Goal: Task Accomplishment & Management: Manage account settings

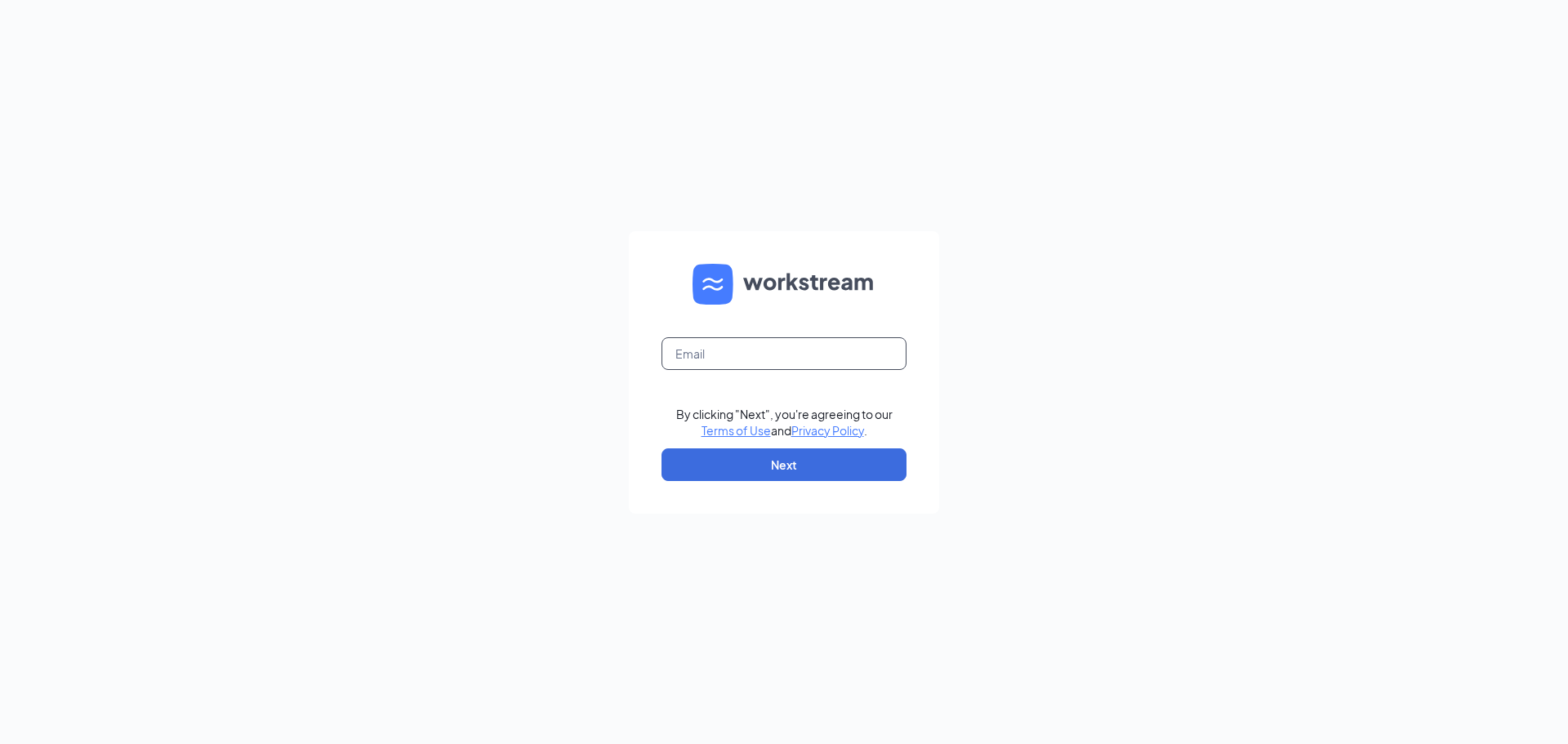
click at [771, 347] on input "text" at bounding box center [784, 353] width 245 height 33
drag, startPoint x: 766, startPoint y: 349, endPoint x: 784, endPoint y: 353, distance: 18.4
click at [766, 349] on input "text" at bounding box center [784, 353] width 245 height 33
type input "[EMAIL_ADDRESS][DOMAIN_NAME]"
click at [797, 463] on button "Next" at bounding box center [784, 465] width 245 height 33
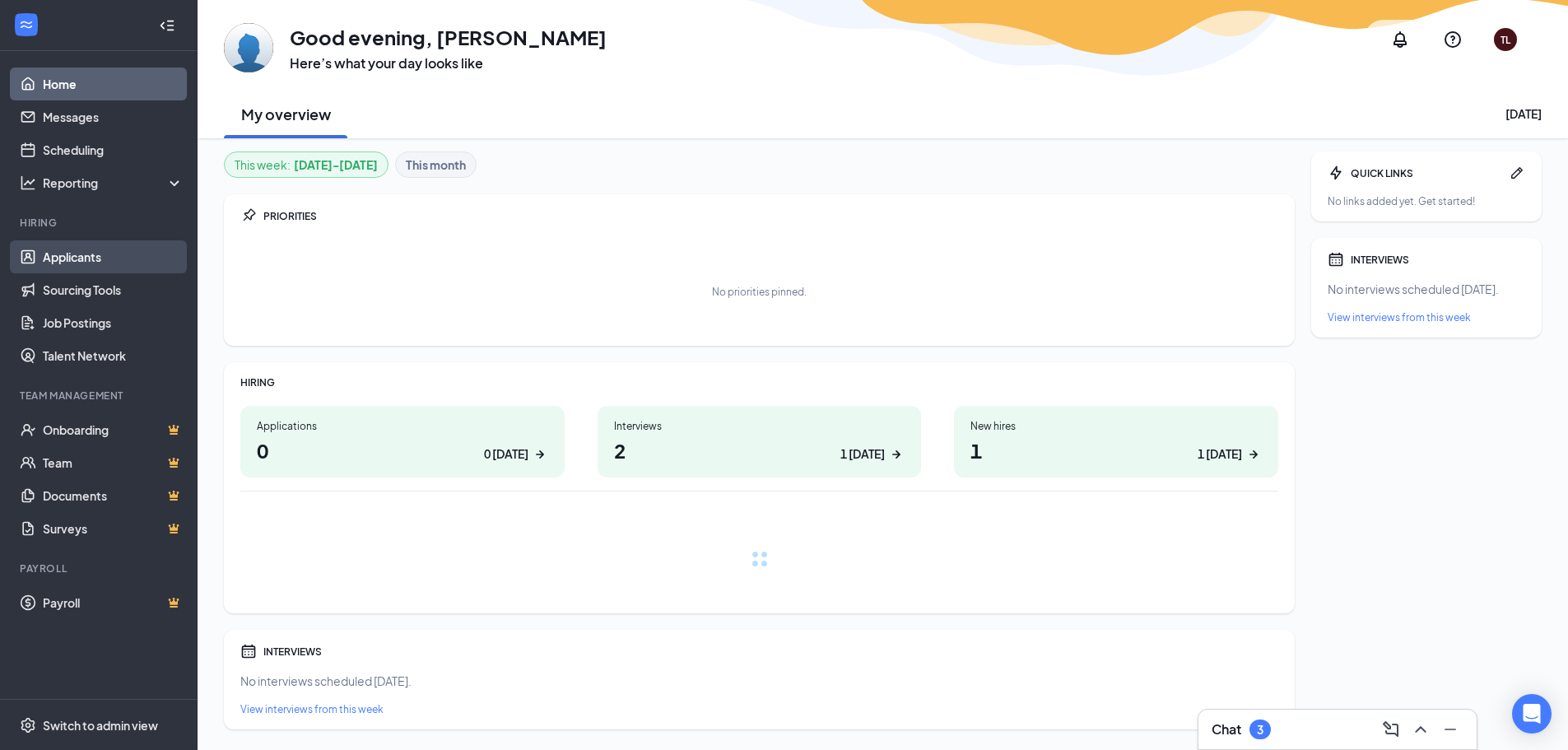
click at [114, 255] on link "Applicants" at bounding box center [113, 257] width 141 height 33
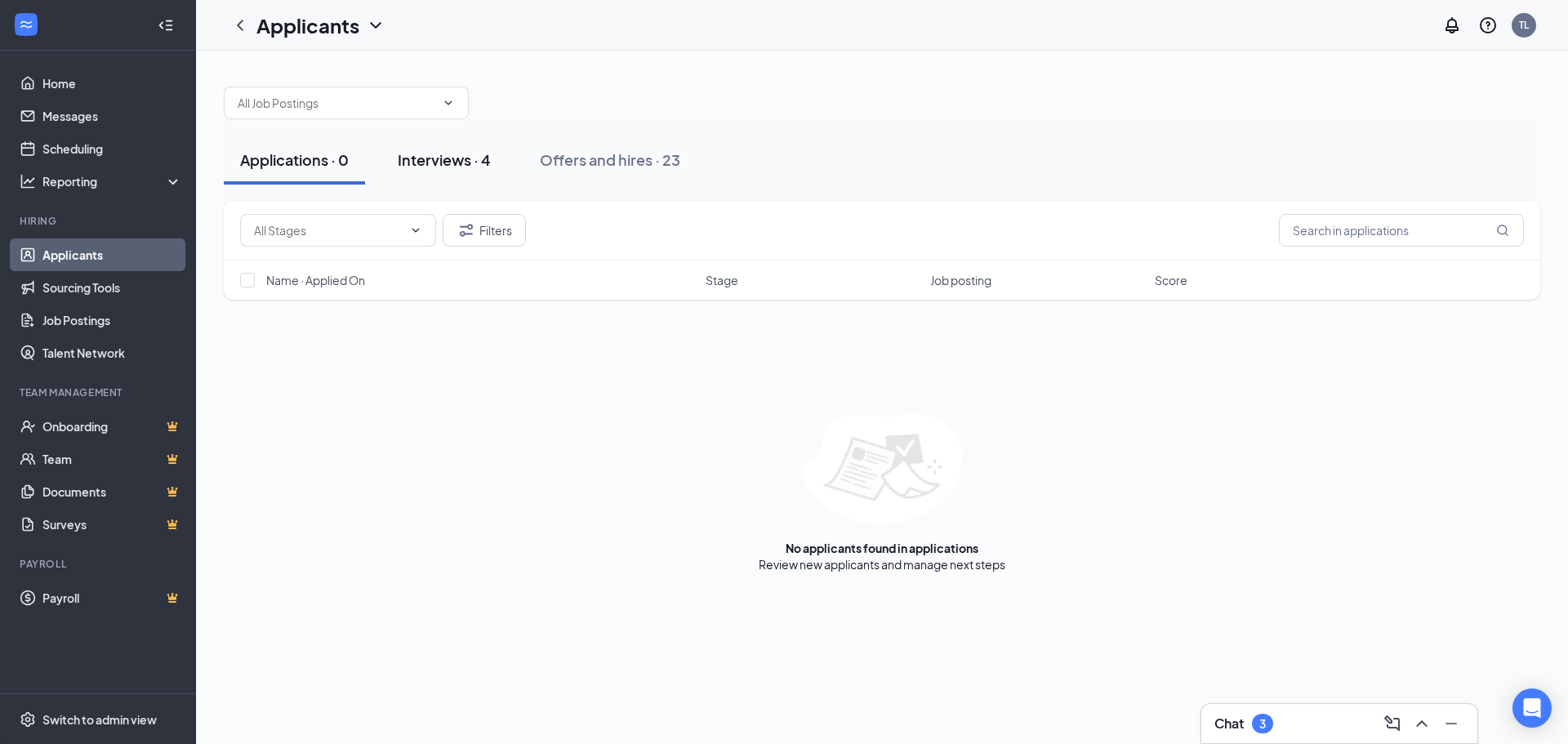
click at [474, 160] on div "Interviews · 4" at bounding box center [445, 159] width 93 height 21
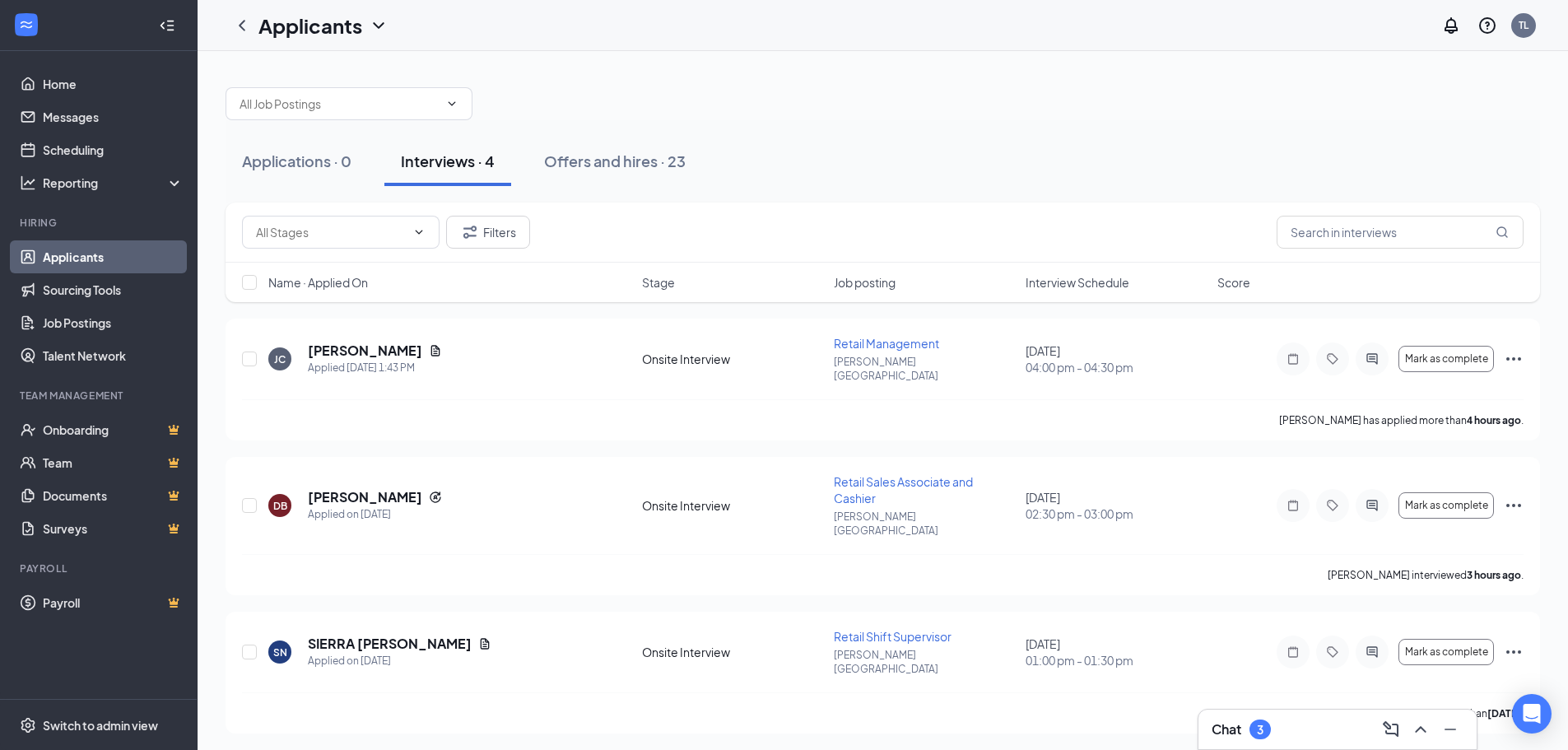
scroll to position [82, 0]
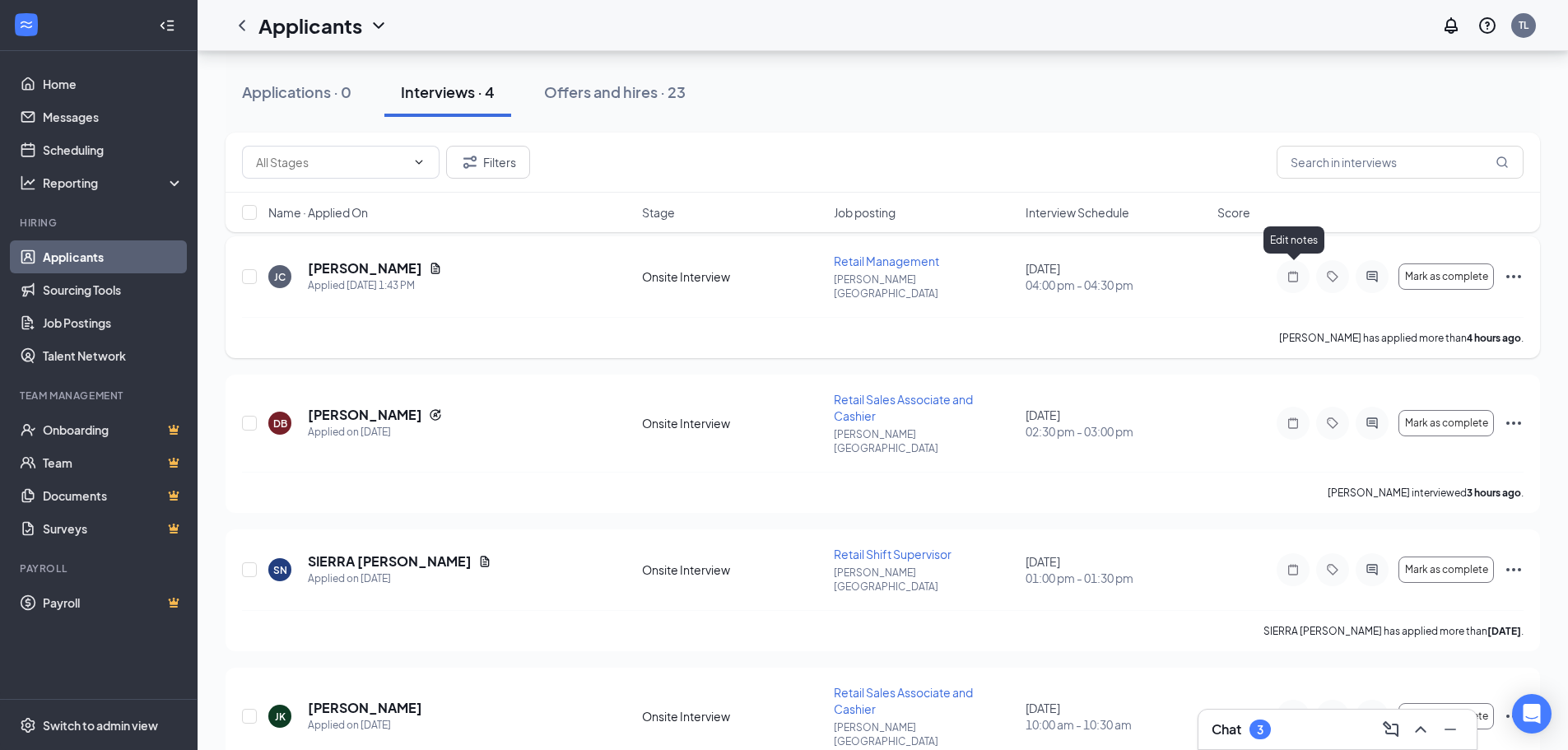
click at [1295, 270] on icon "Note" at bounding box center [1293, 276] width 20 height 13
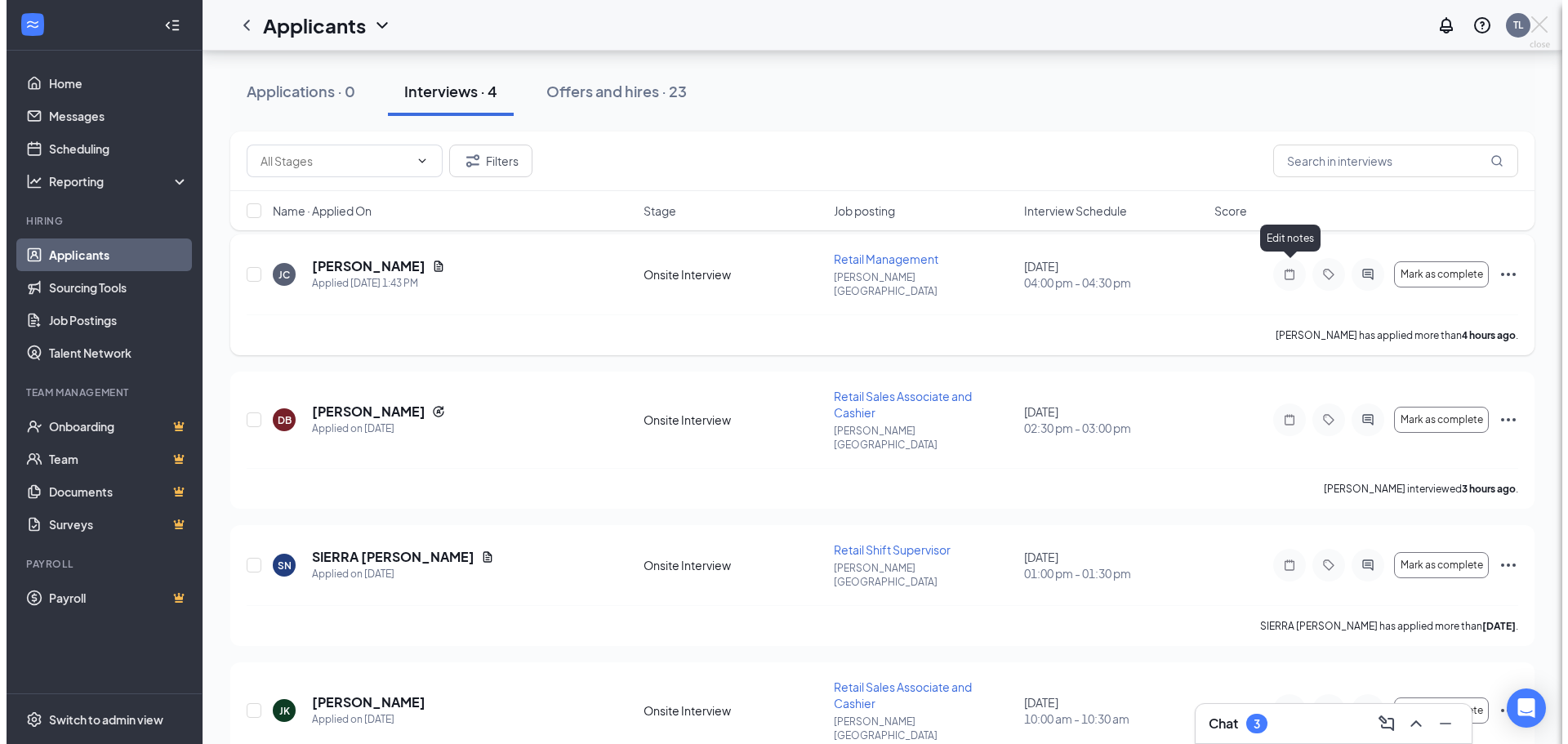
scroll to position [72, 0]
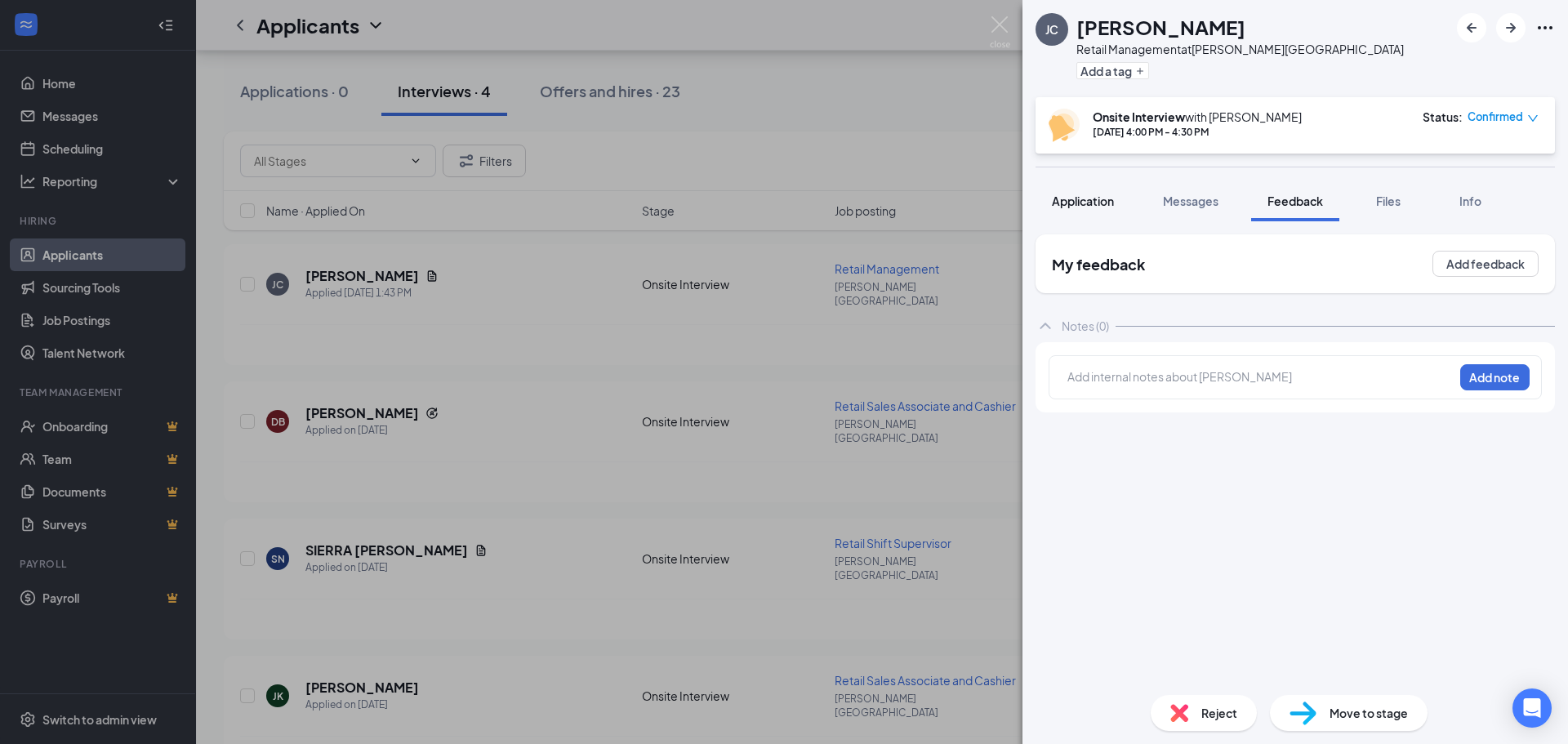
click at [1090, 201] on span "Application" at bounding box center [1083, 200] width 62 height 15
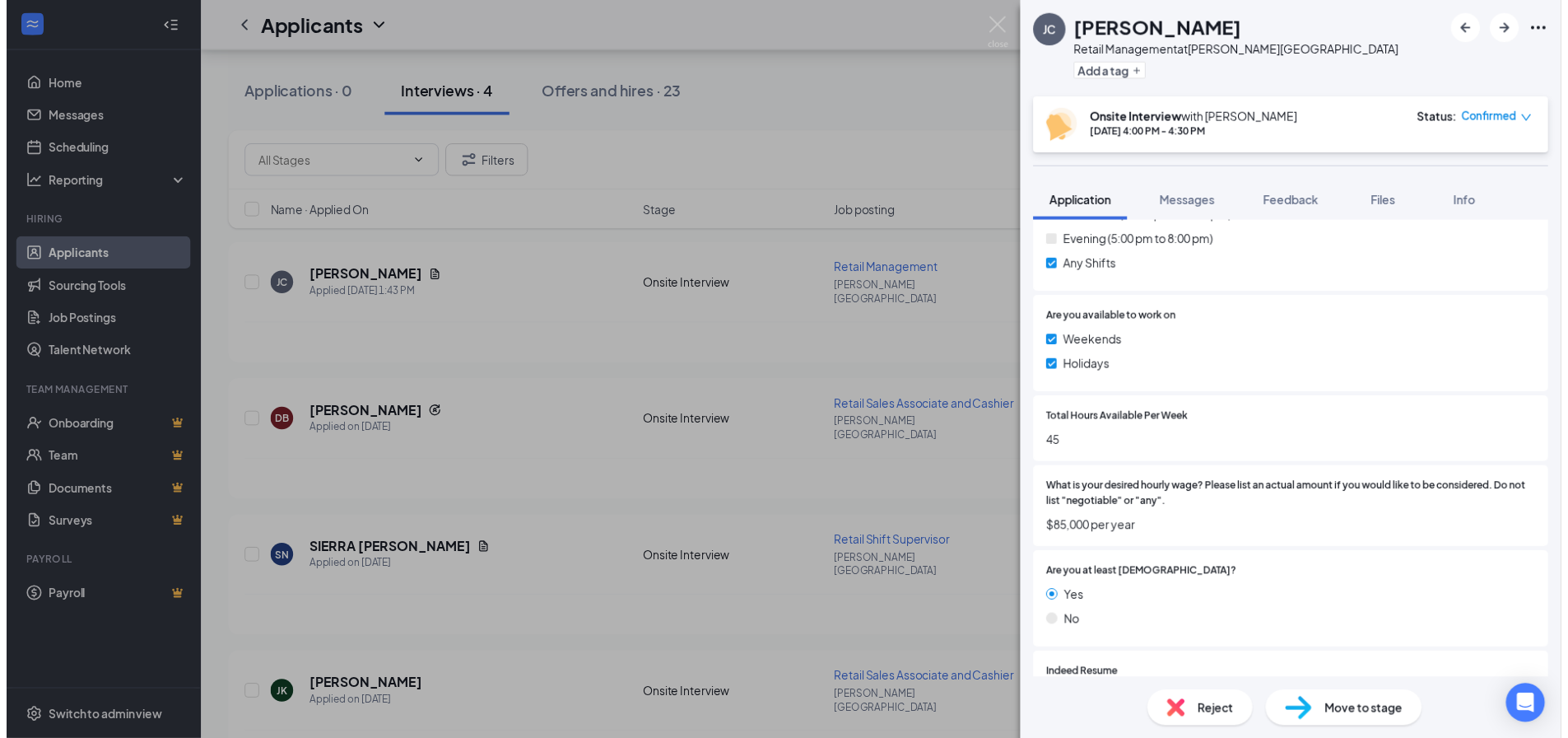
scroll to position [988, 0]
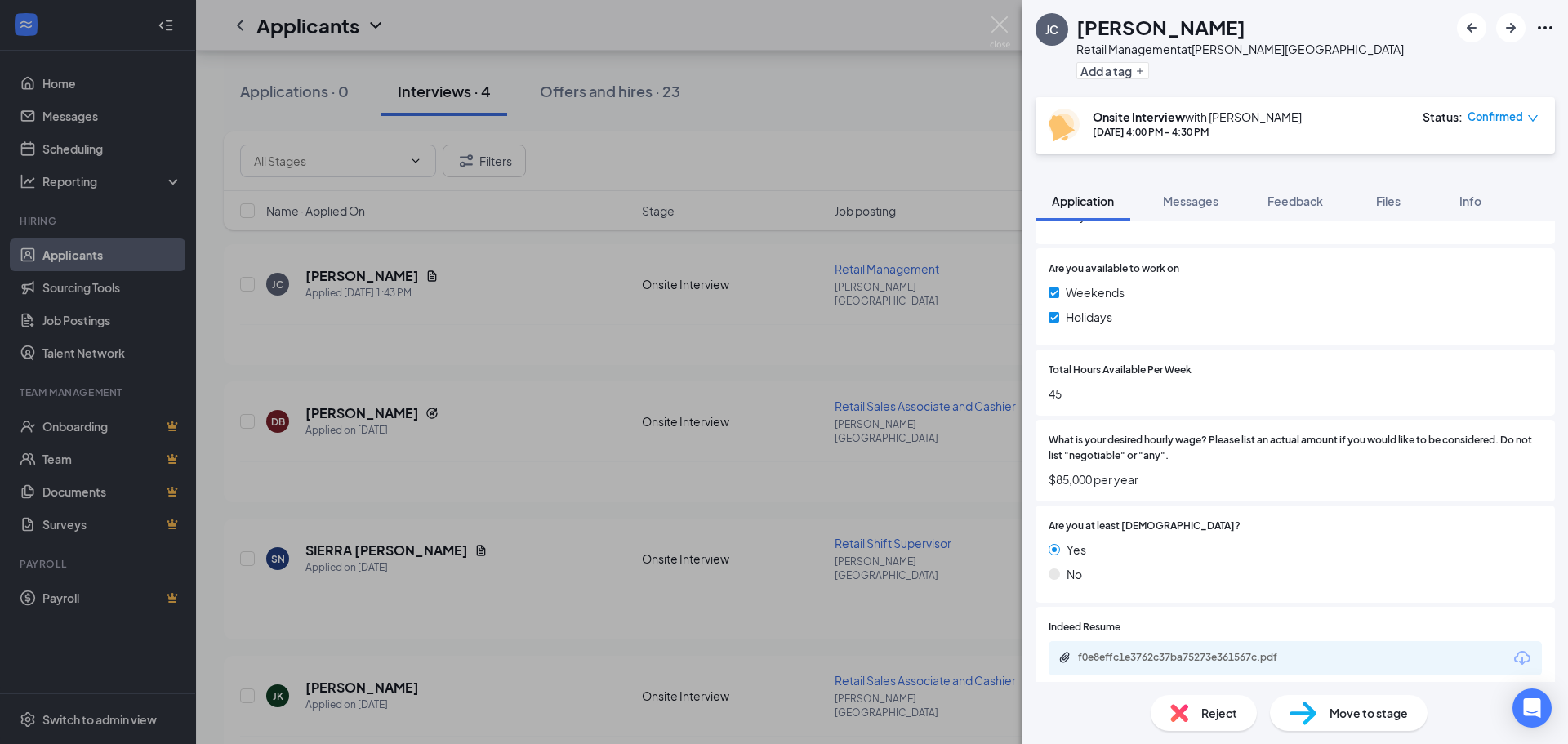
click at [879, 94] on div "JC Jordan Candelaria Retail Management at Jewell Square Add a tag Onsite Interv…" at bounding box center [784, 372] width 1568 height 744
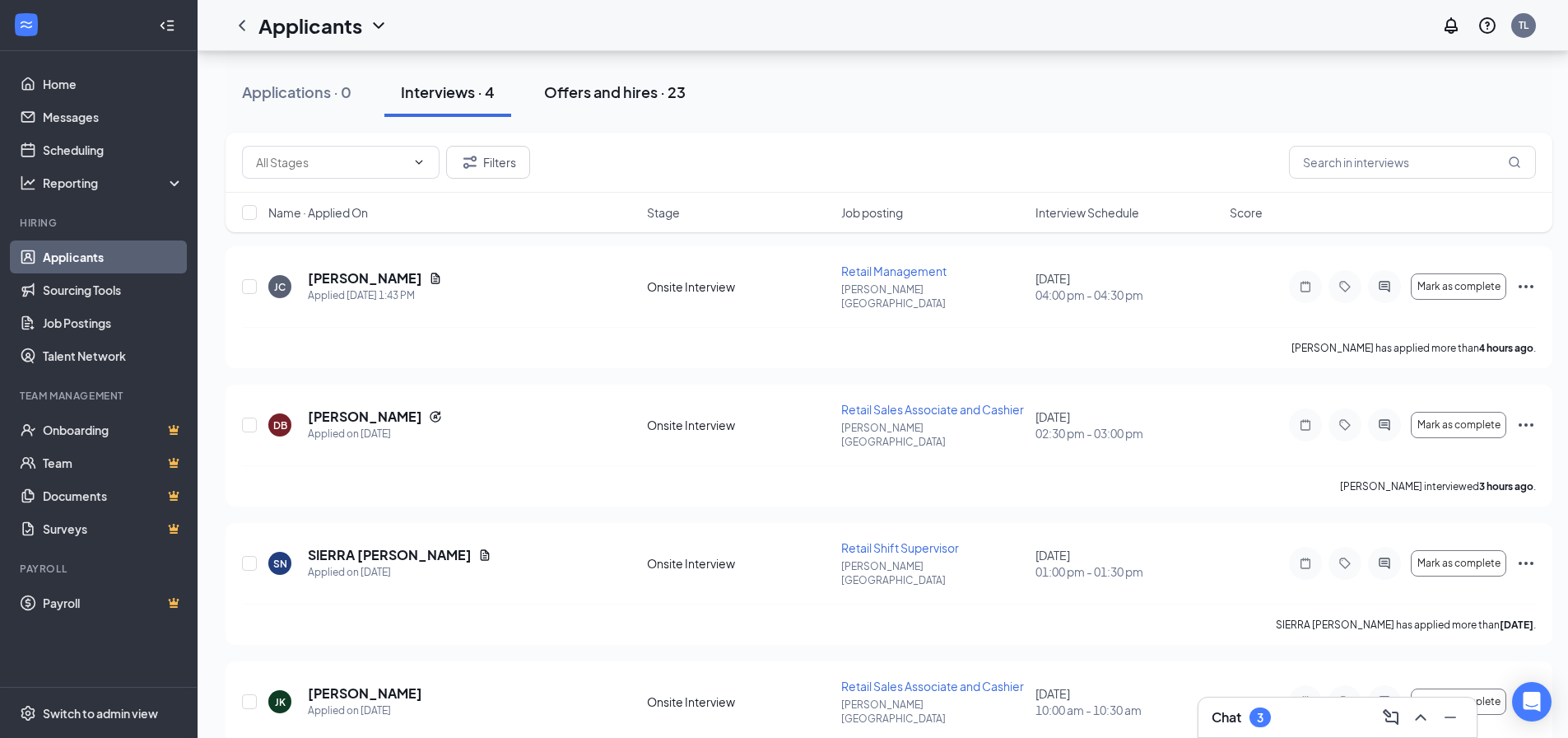
click at [632, 93] on div "Offers and hires · 23" at bounding box center [615, 92] width 142 height 21
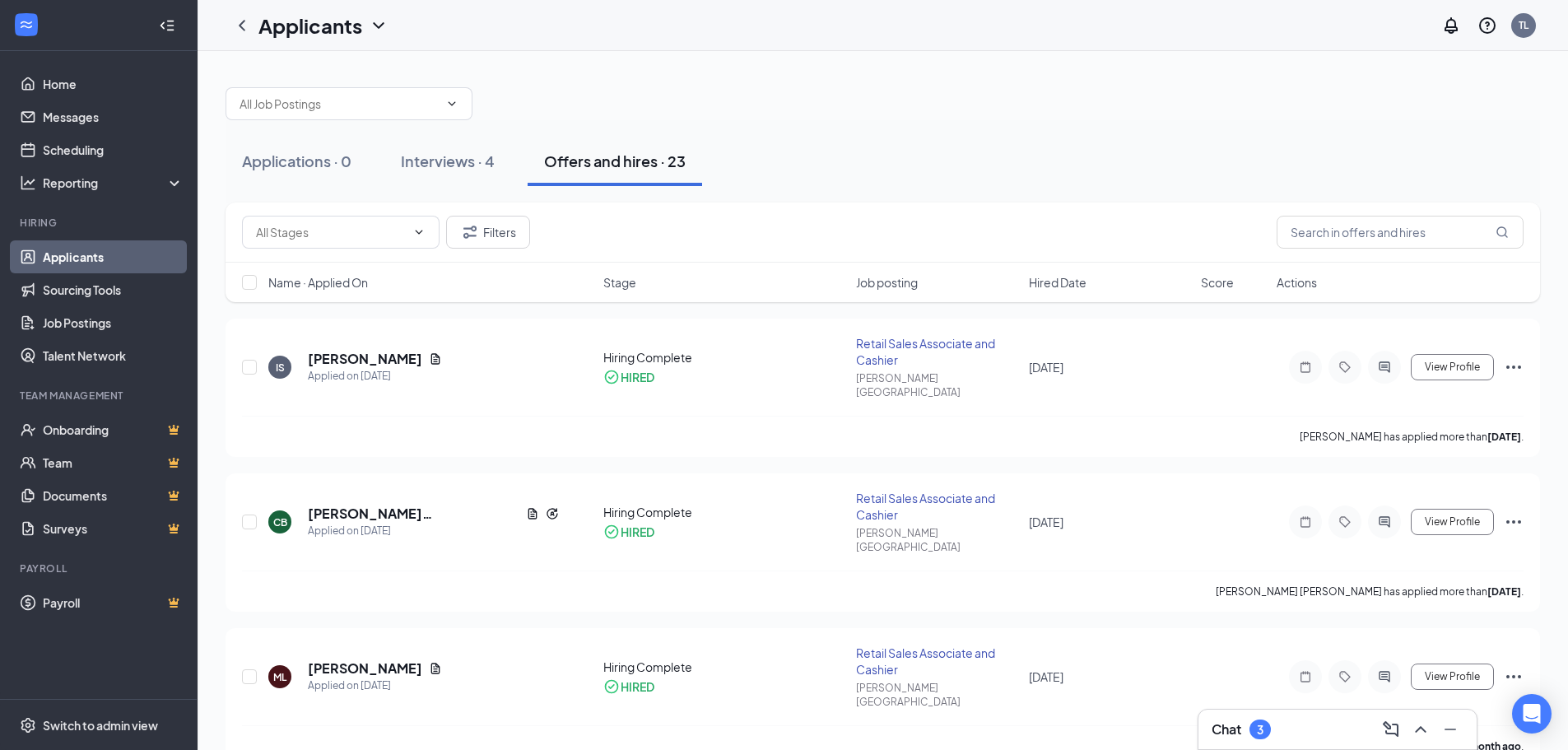
click at [133, 252] on link "Applicants" at bounding box center [113, 257] width 141 height 33
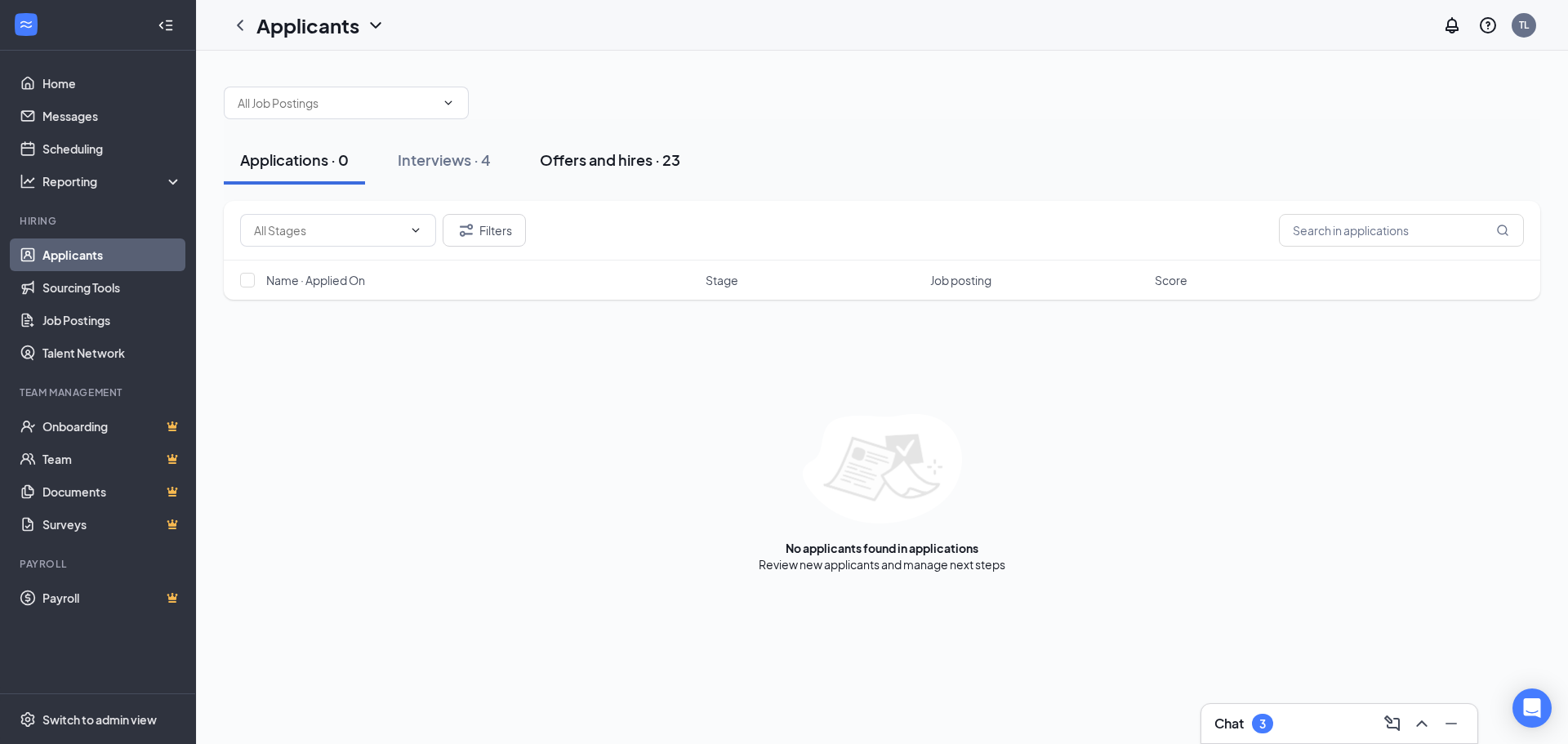
click at [654, 157] on div "Offers and hires · 23" at bounding box center [610, 159] width 141 height 21
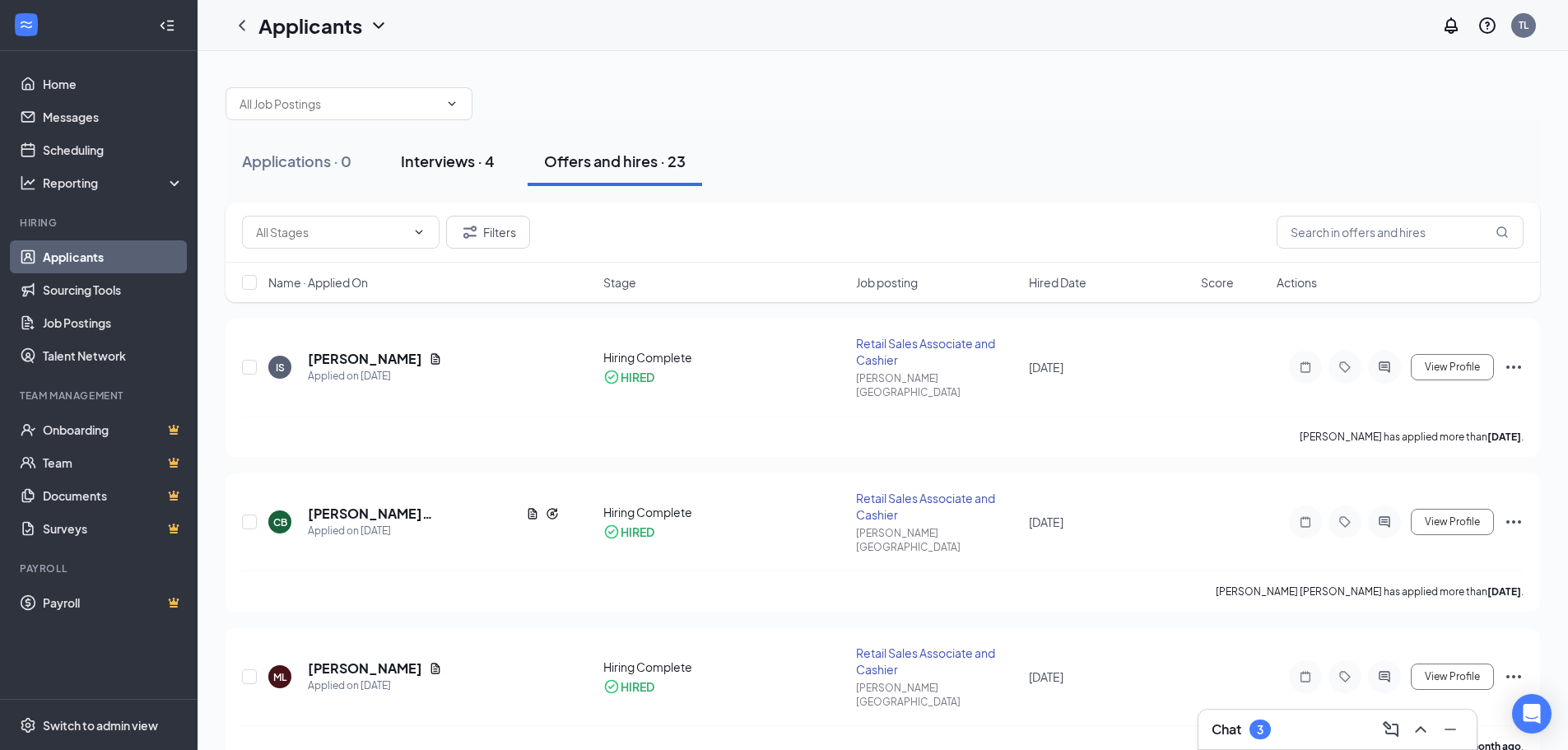
click at [450, 159] on div "Interviews · 4" at bounding box center [448, 161] width 94 height 21
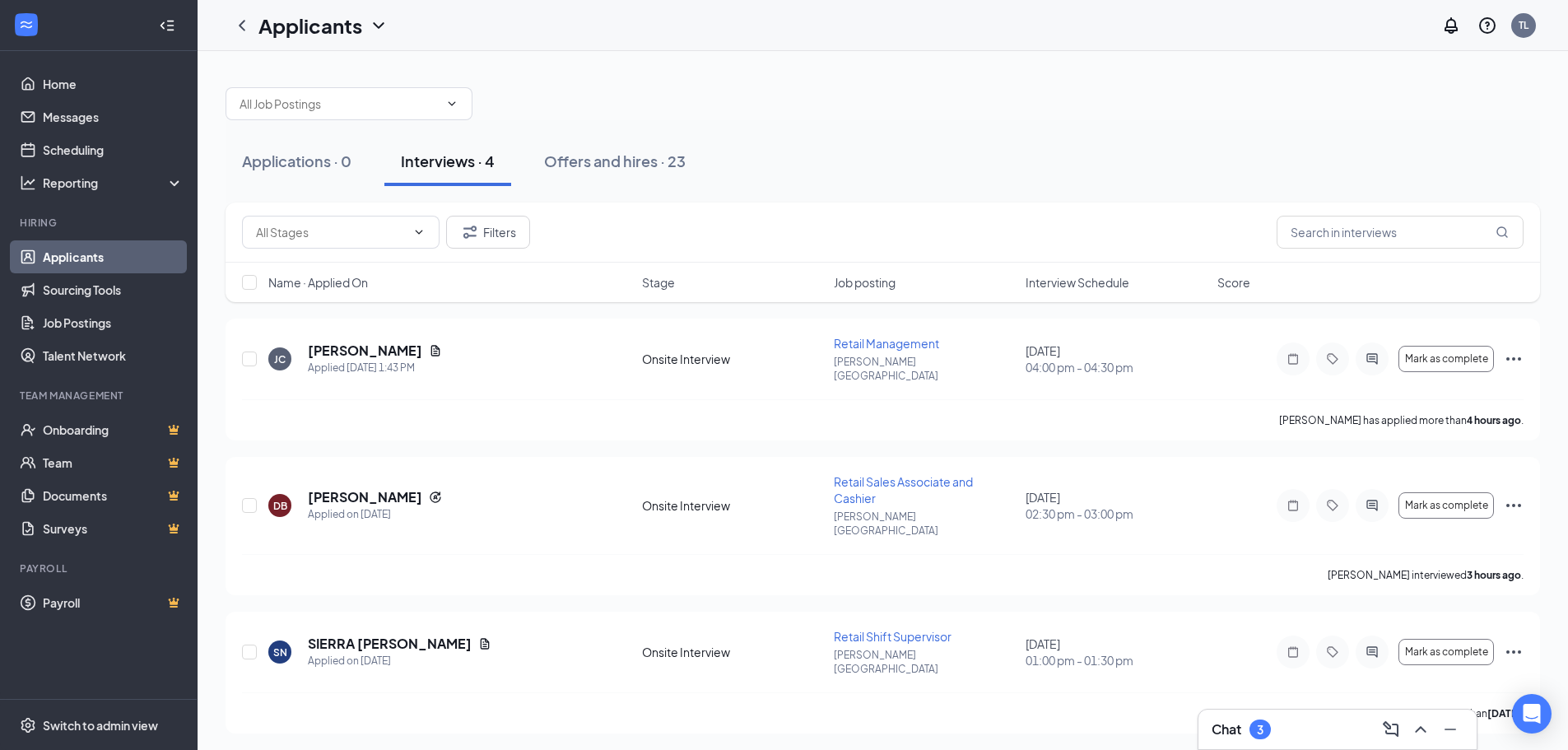
click at [154, 256] on link "Applicants" at bounding box center [113, 257] width 141 height 33
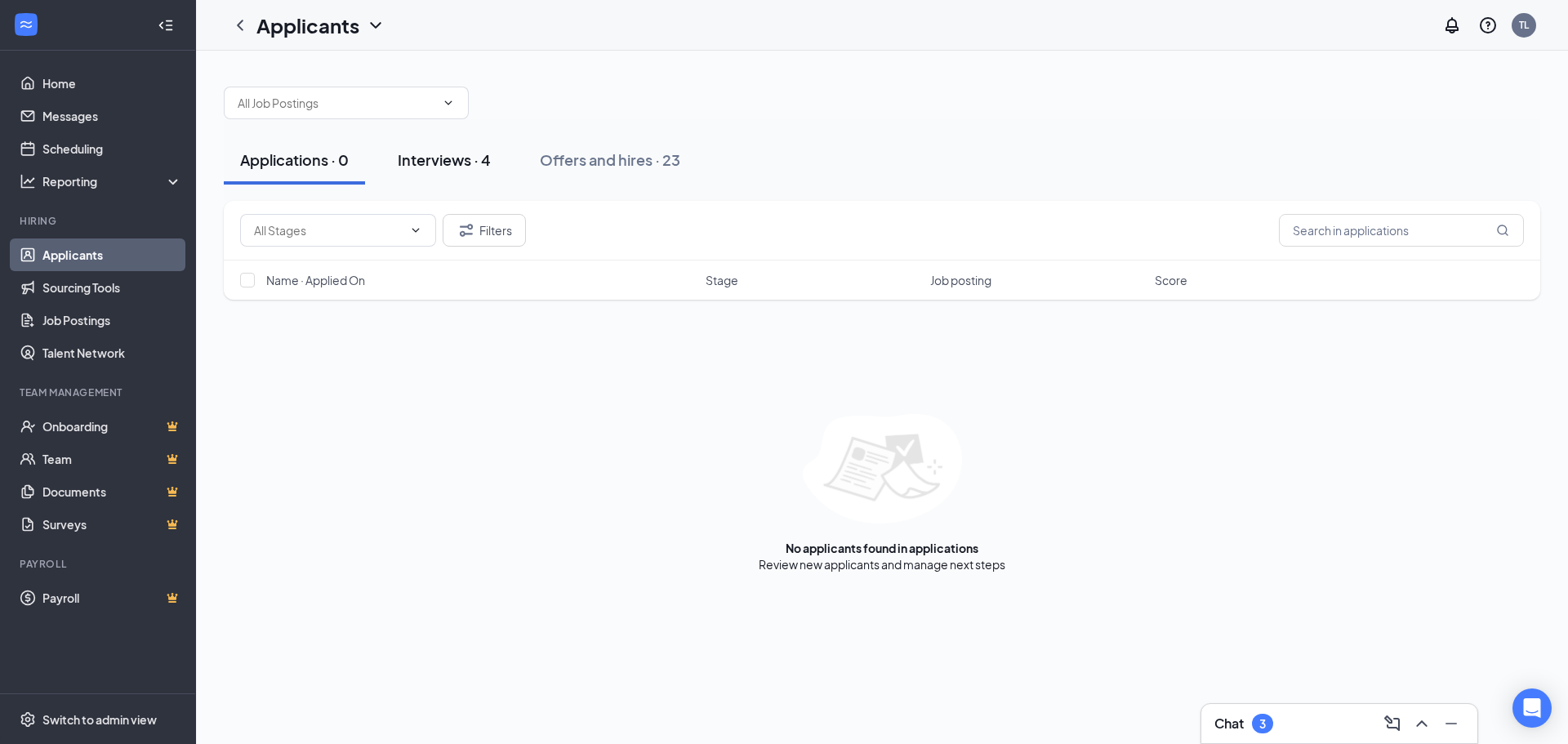
click at [437, 160] on div "Interviews · 4" at bounding box center [445, 159] width 93 height 21
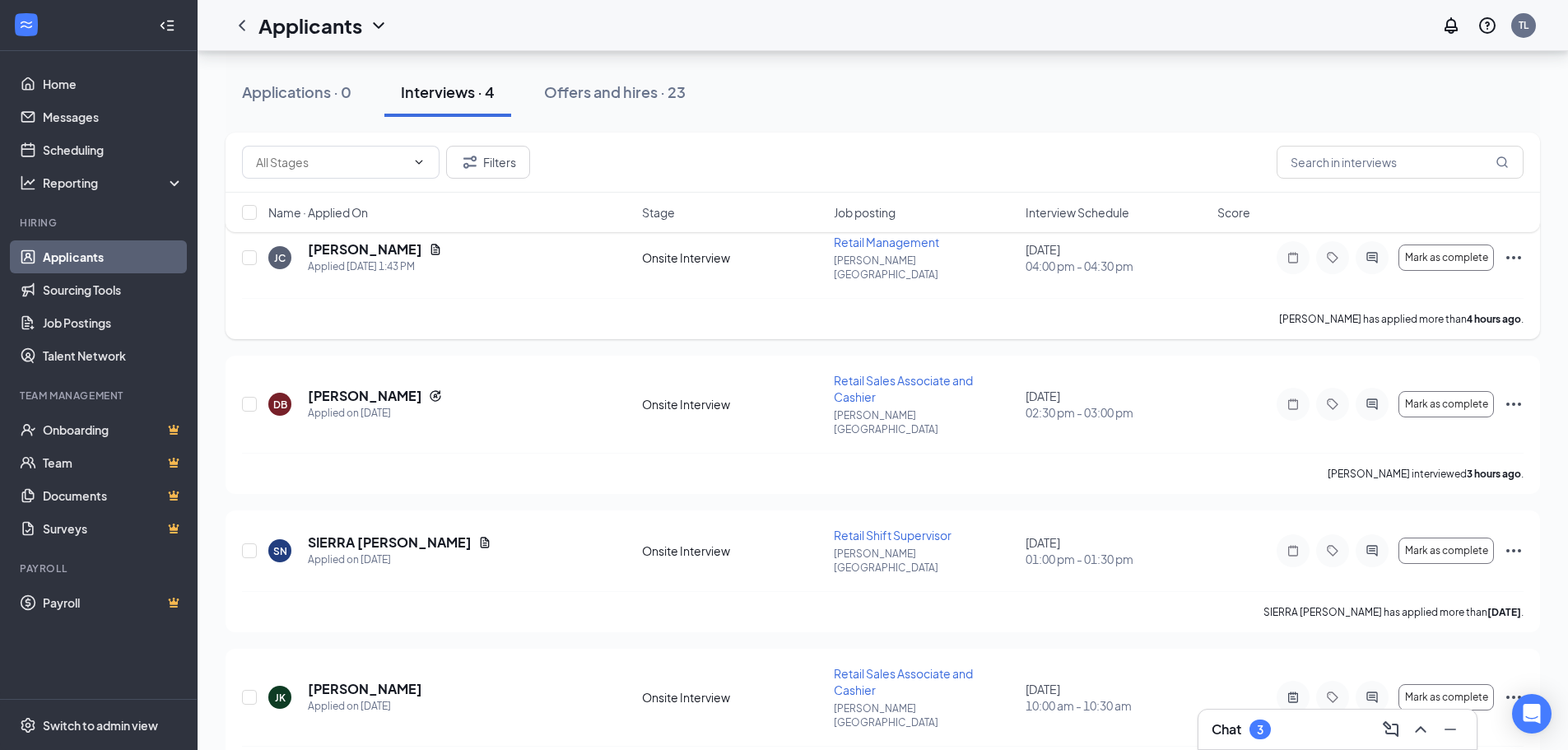
scroll to position [104, 0]
click at [82, 252] on link "Applicants" at bounding box center [113, 257] width 141 height 33
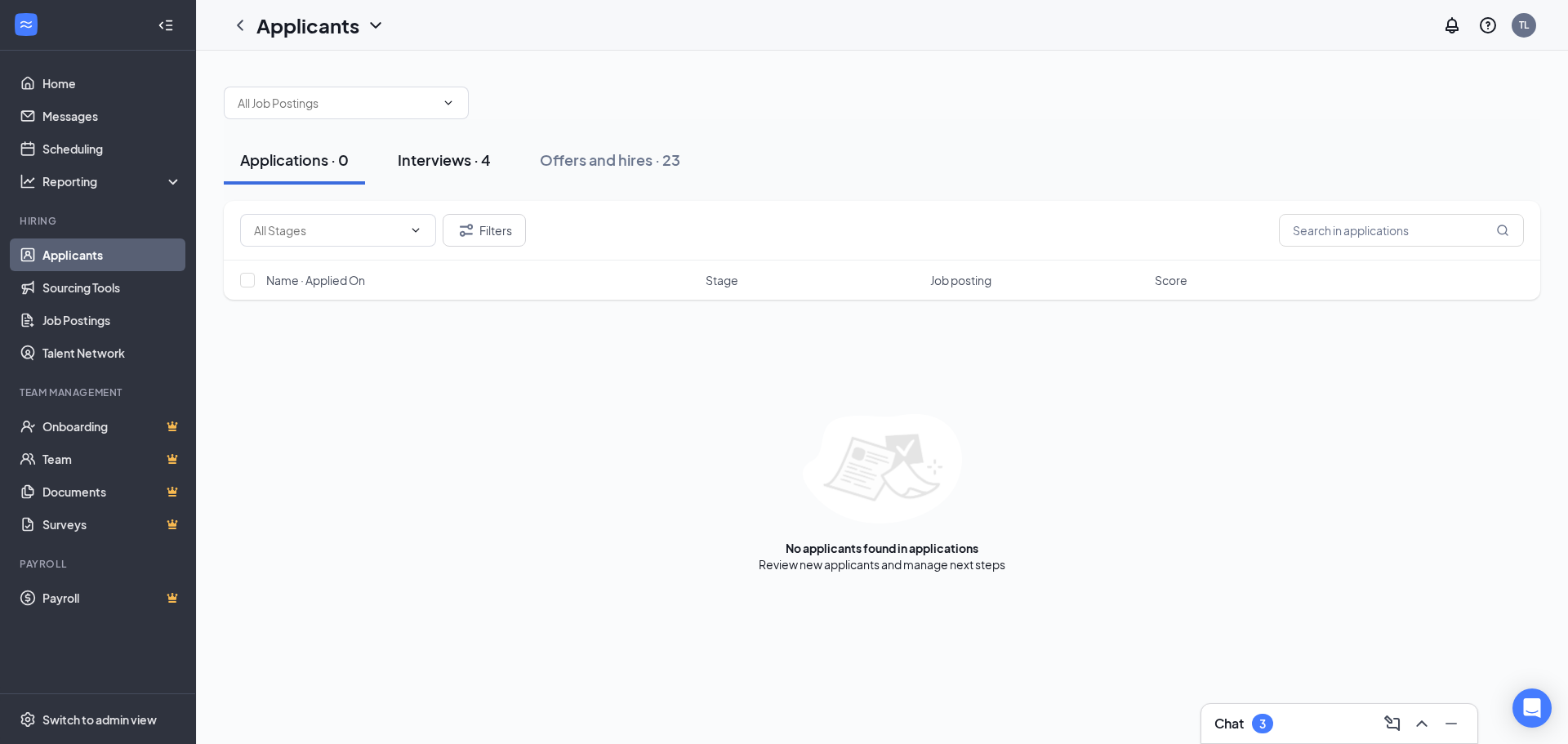
click at [470, 159] on div "Interviews · 4" at bounding box center [445, 159] width 93 height 21
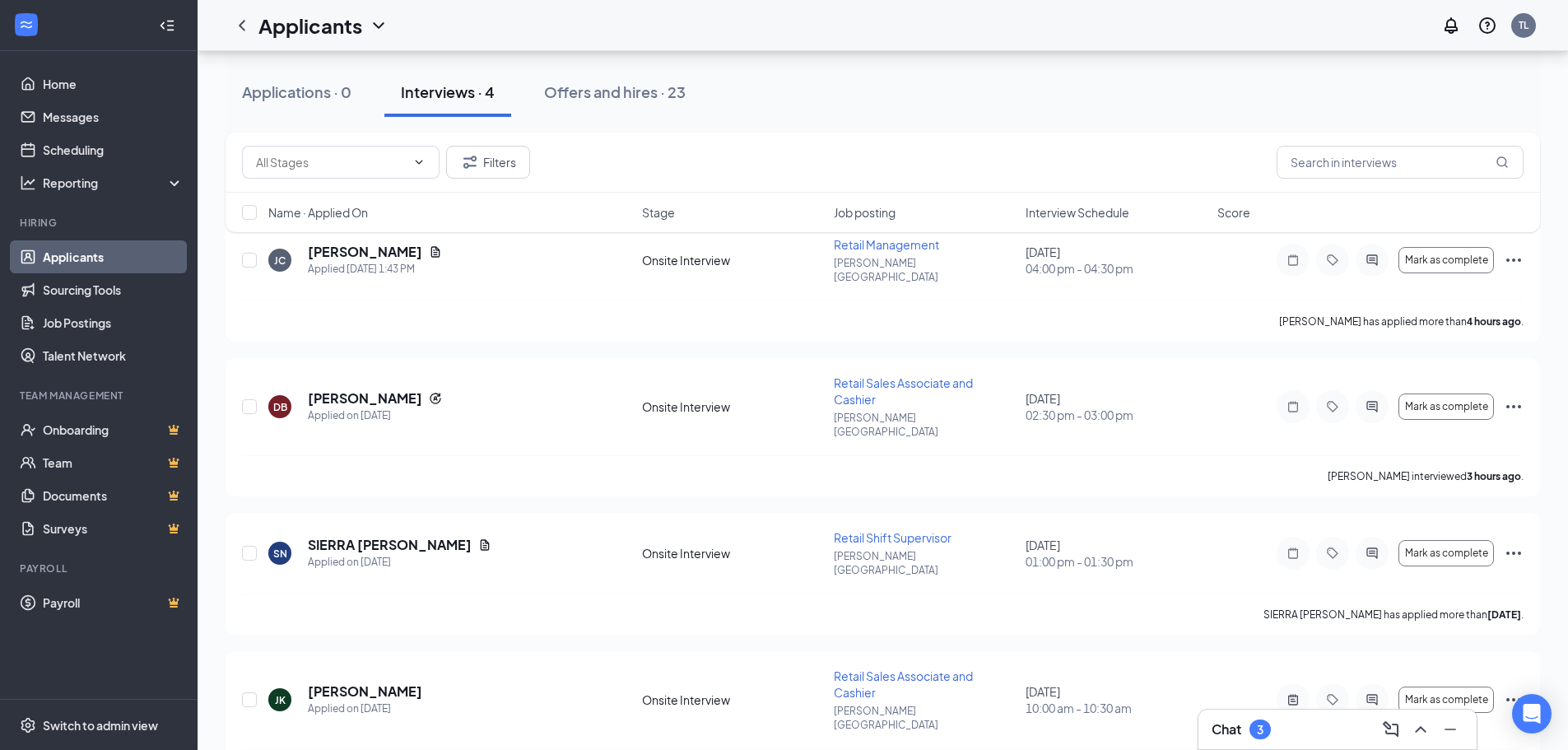
scroll to position [104, 0]
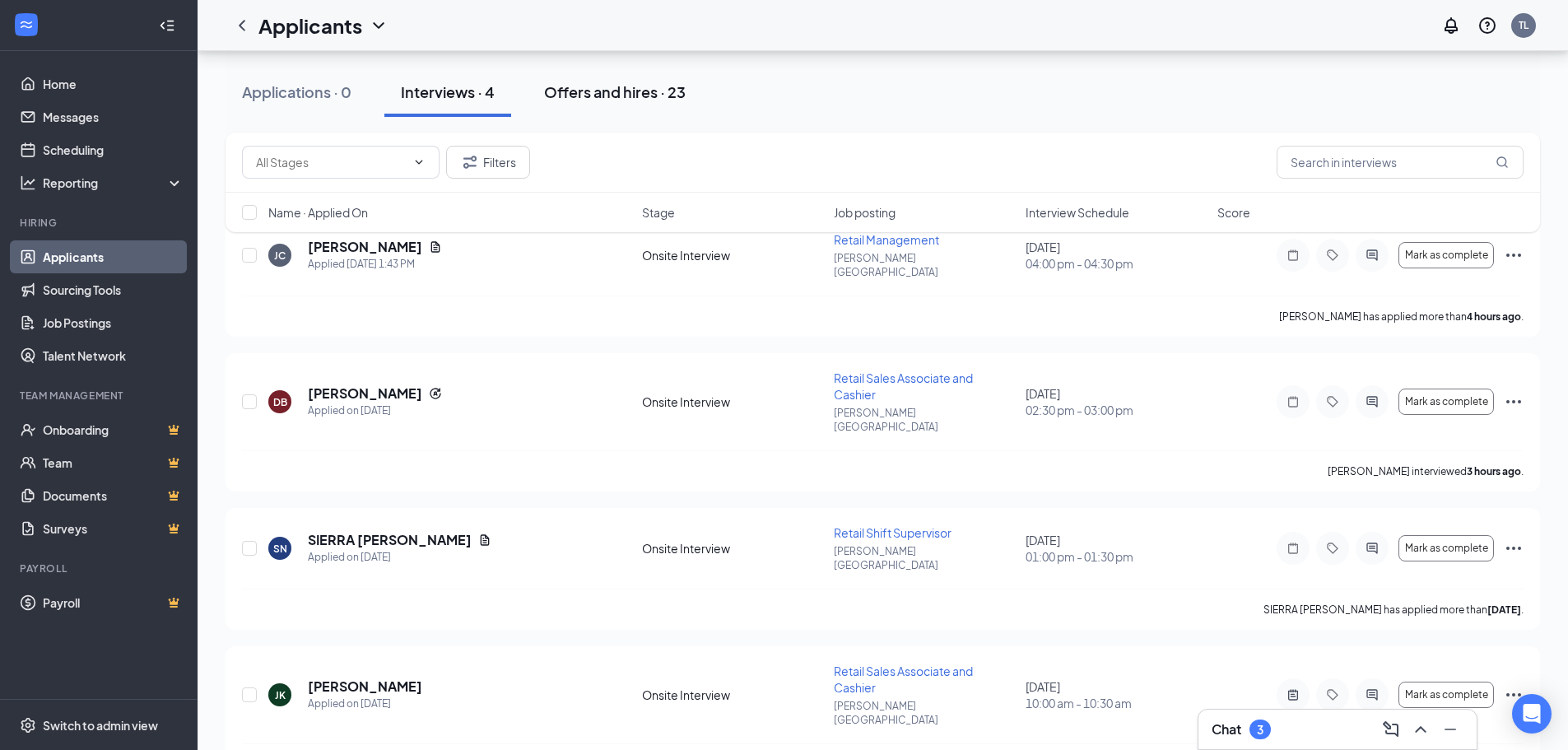
click at [651, 96] on div "Offers and hires · 23" at bounding box center [615, 92] width 142 height 21
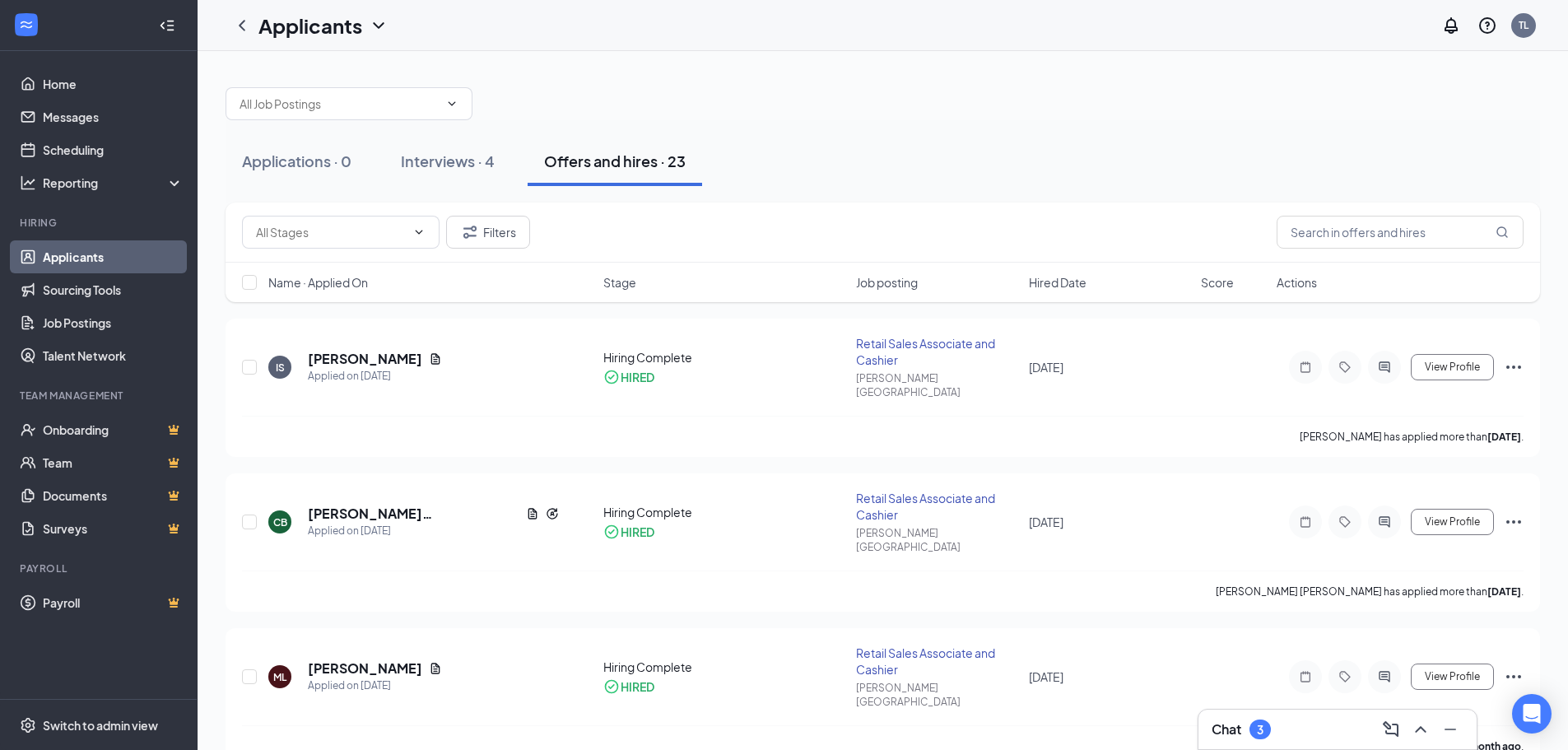
click at [156, 251] on link "Applicants" at bounding box center [113, 257] width 141 height 33
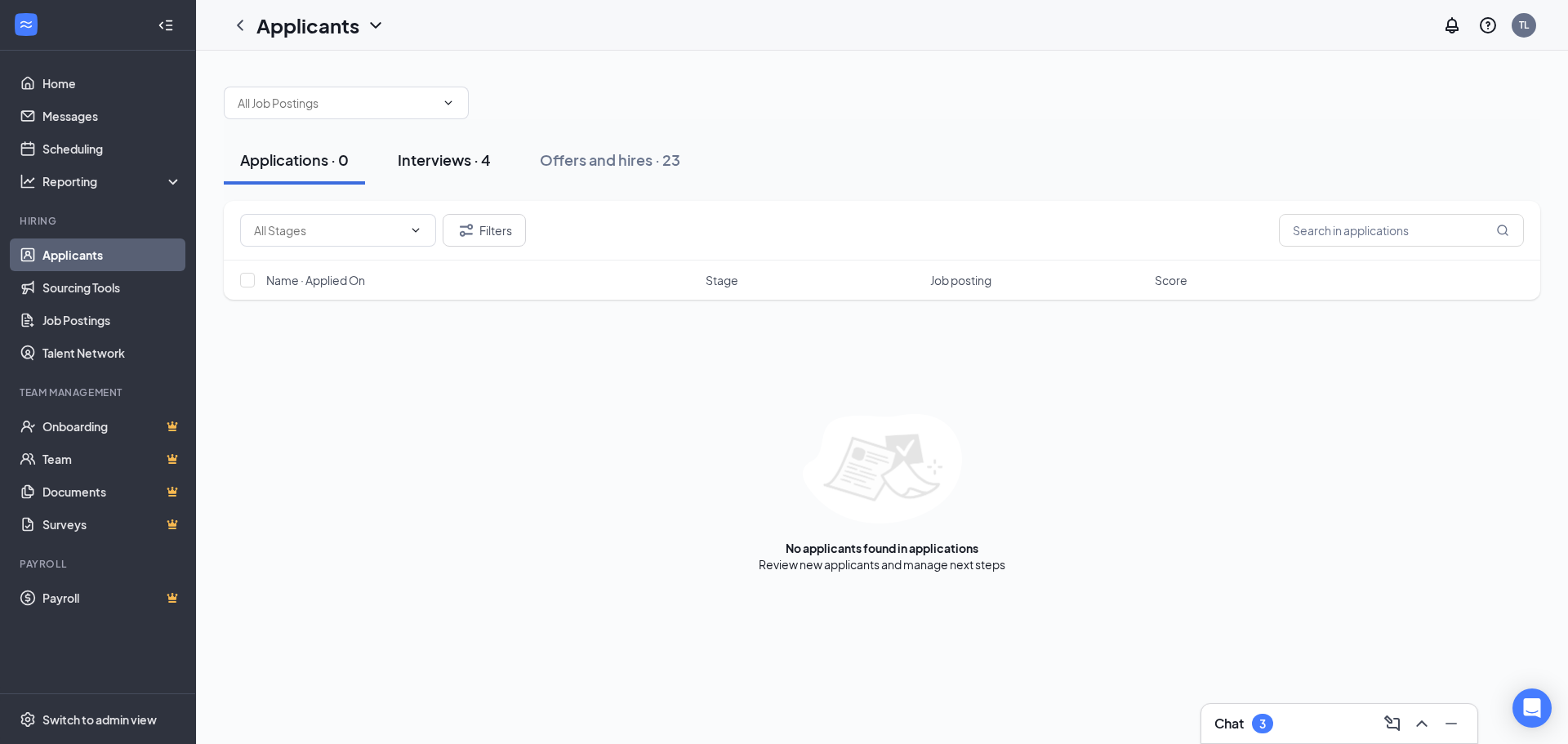
click at [475, 163] on div "Interviews · 4" at bounding box center [445, 159] width 93 height 21
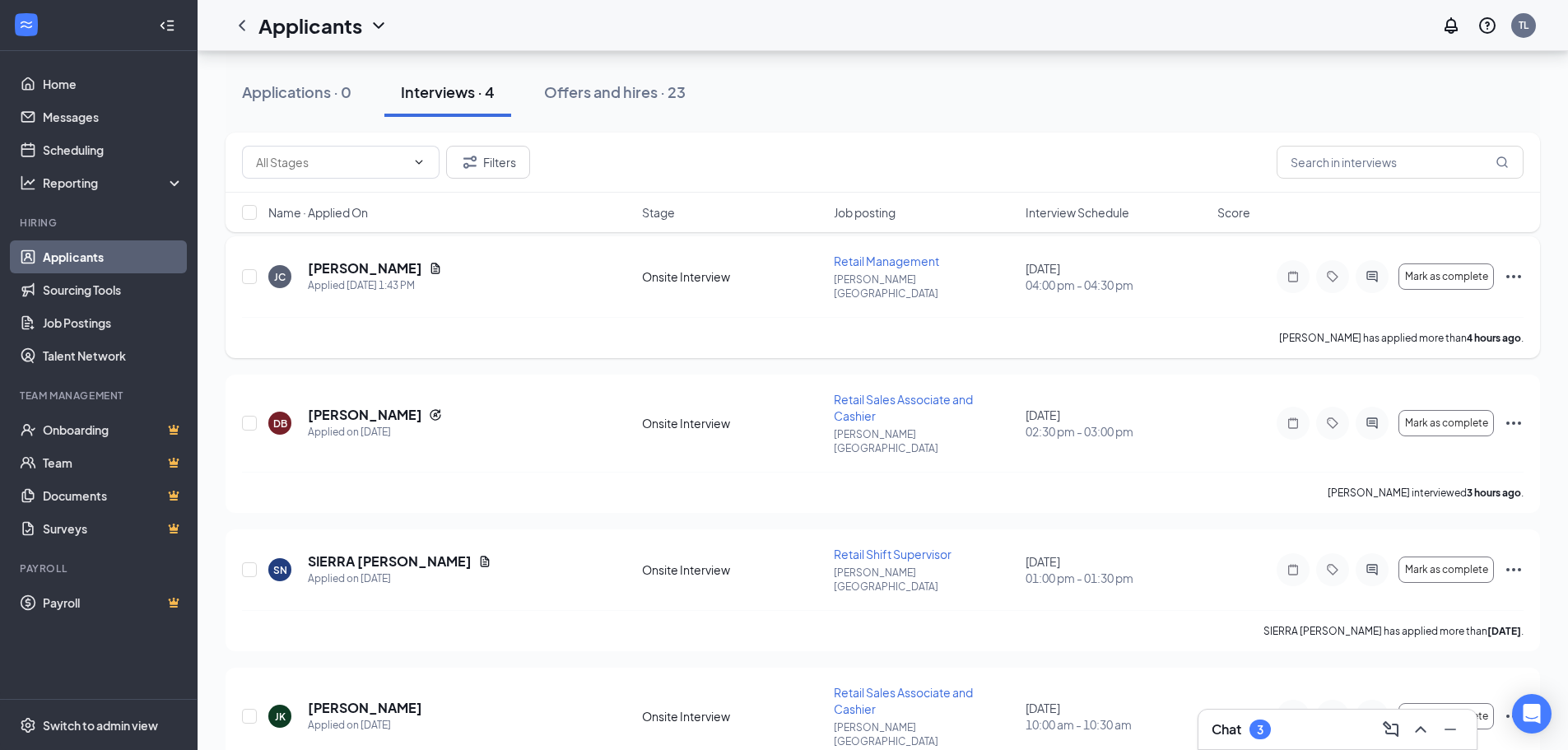
scroll to position [104, 0]
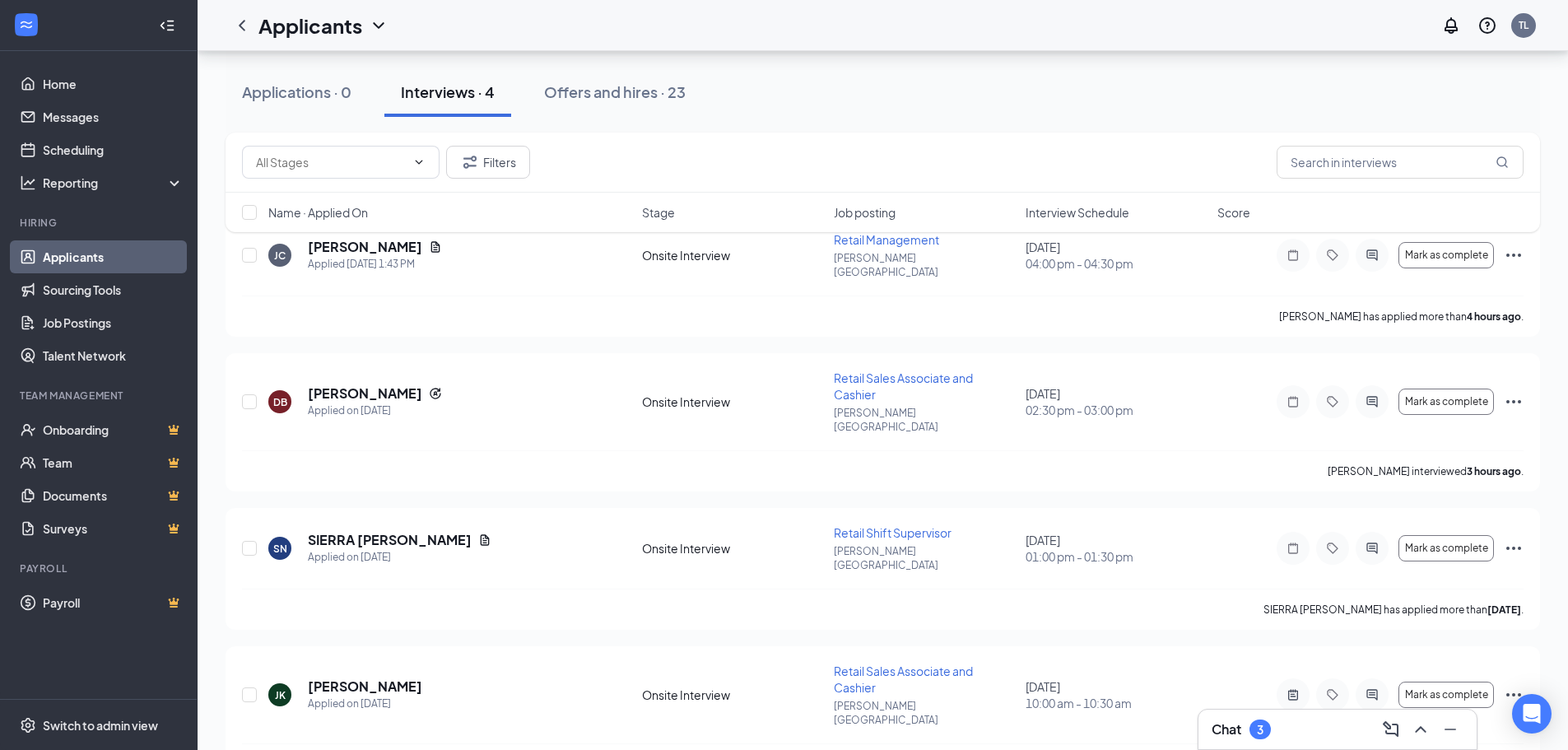
click at [101, 256] on link "Applicants" at bounding box center [113, 257] width 141 height 33
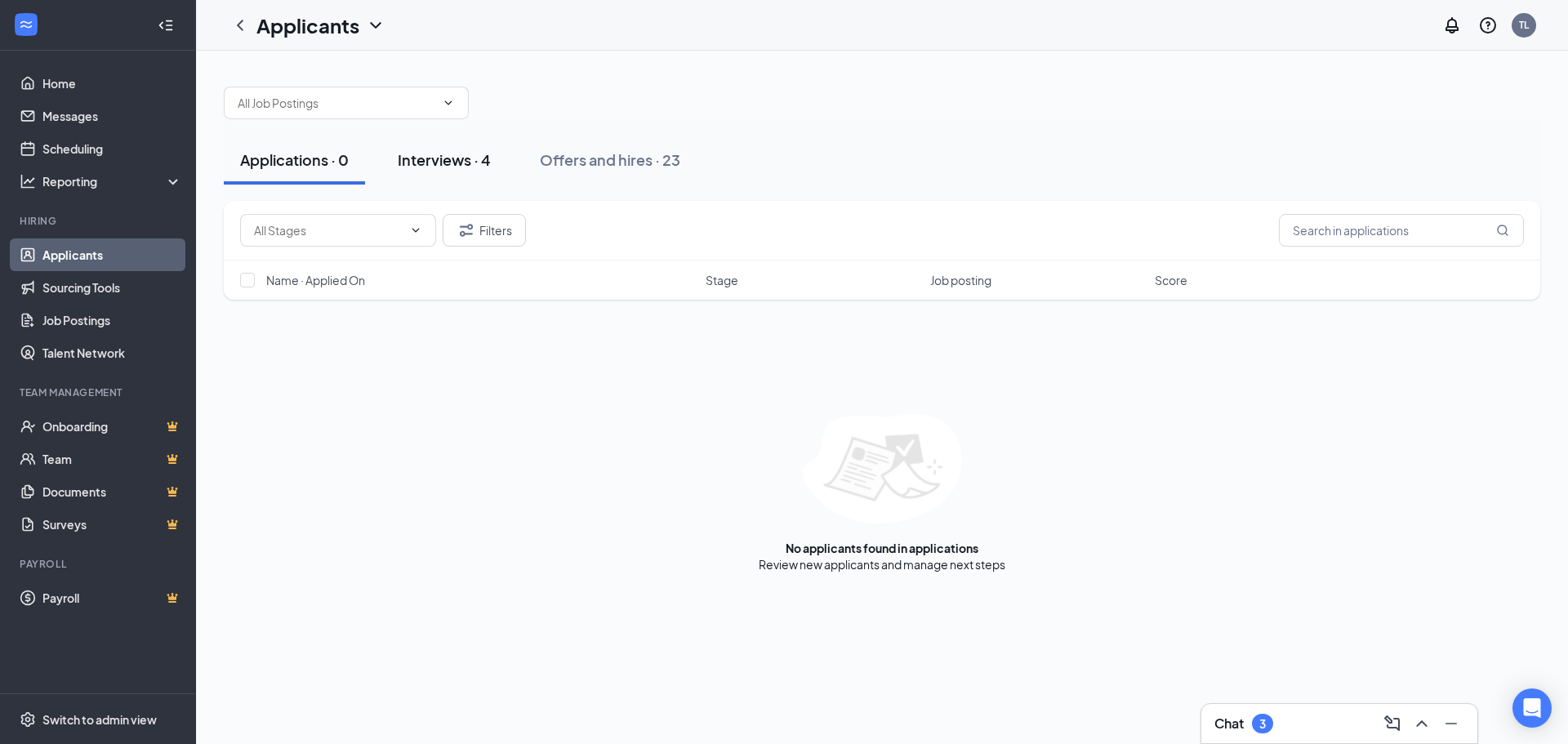
click at [454, 154] on div "Interviews · 4" at bounding box center [445, 159] width 93 height 21
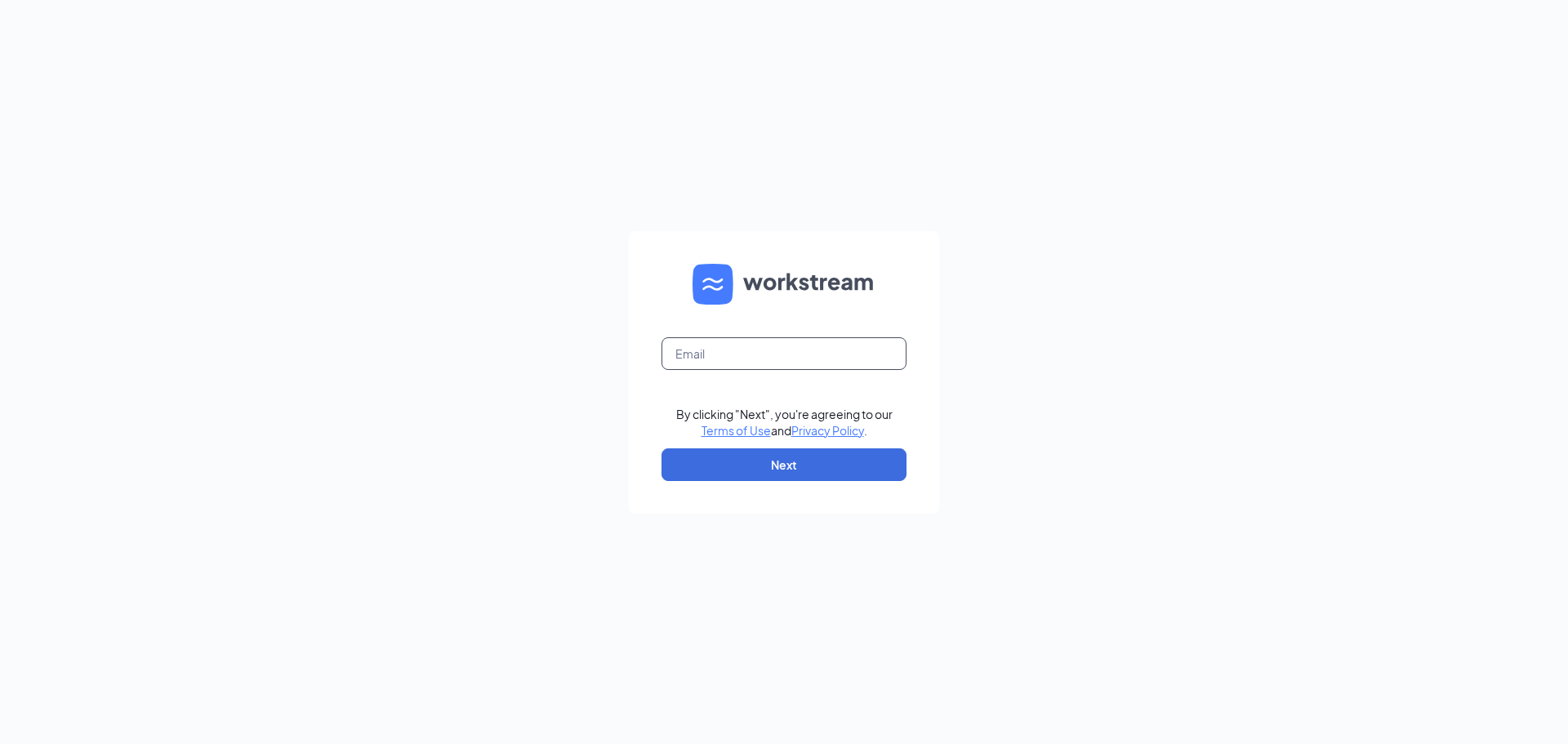
click at [777, 347] on input "text" at bounding box center [784, 353] width 245 height 33
type input "[EMAIL_ADDRESS][DOMAIN_NAME]"
click at [816, 463] on button "Next" at bounding box center [784, 465] width 245 height 33
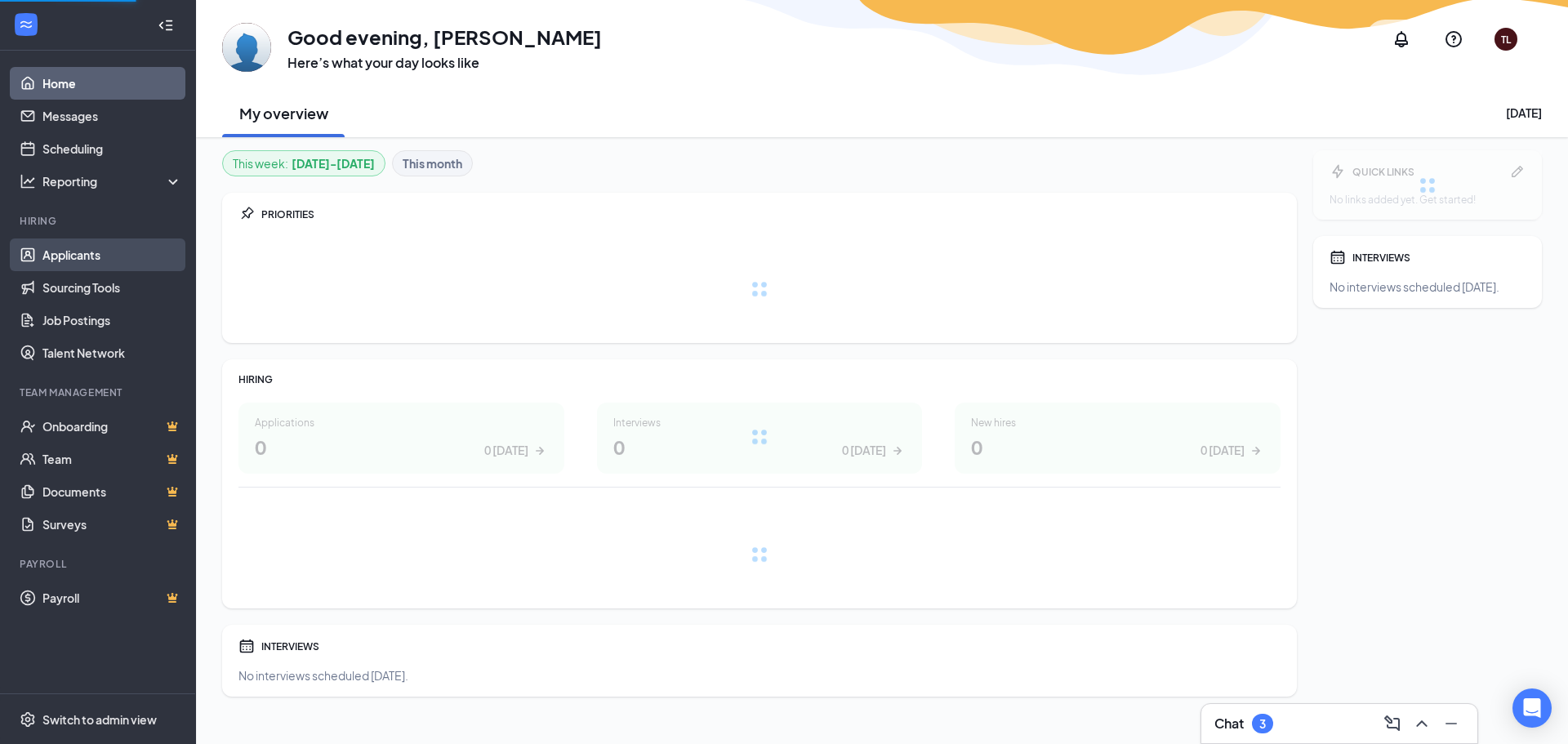
click at [87, 253] on link "Applicants" at bounding box center [112, 255] width 140 height 33
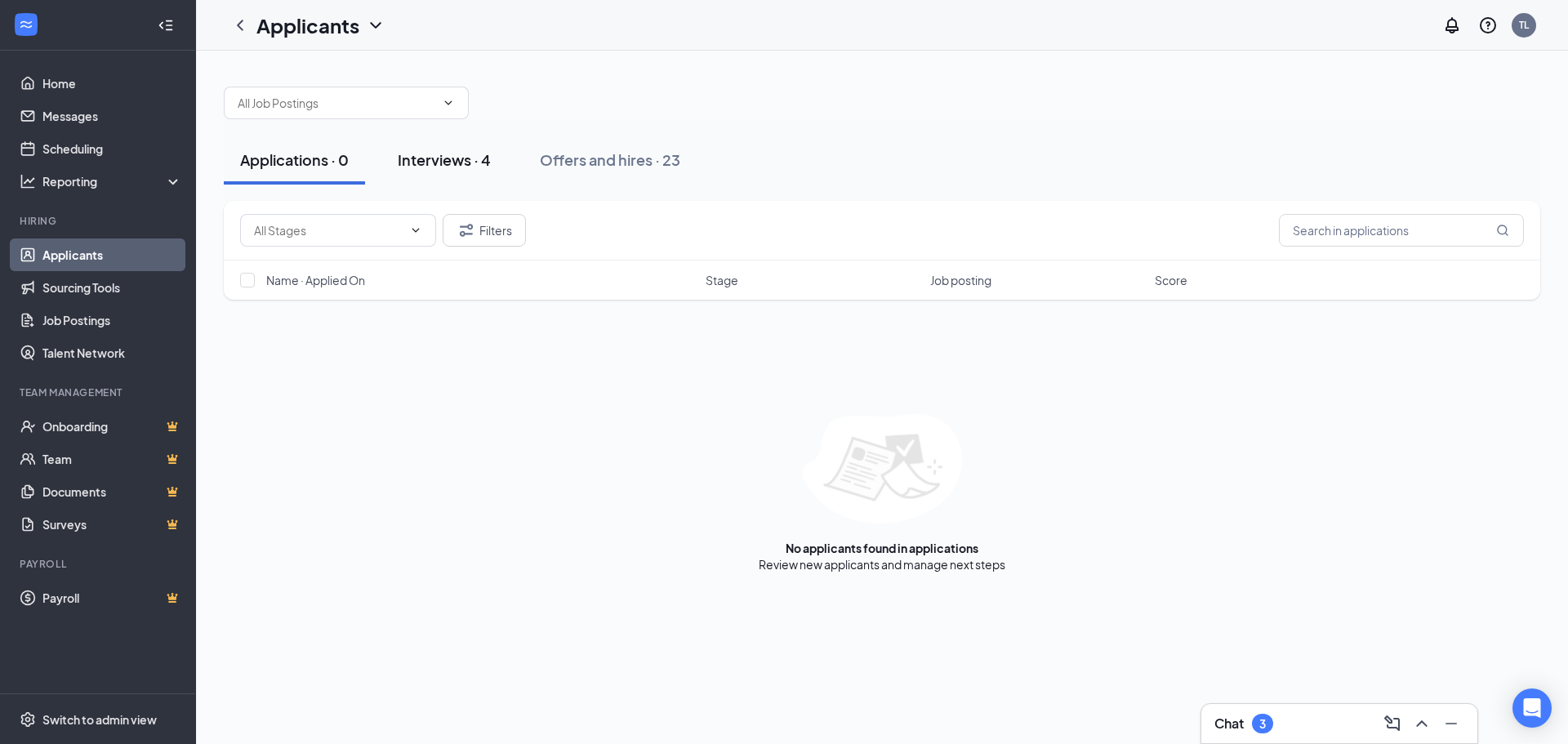
click at [441, 163] on div "Interviews · 4" at bounding box center [445, 159] width 93 height 21
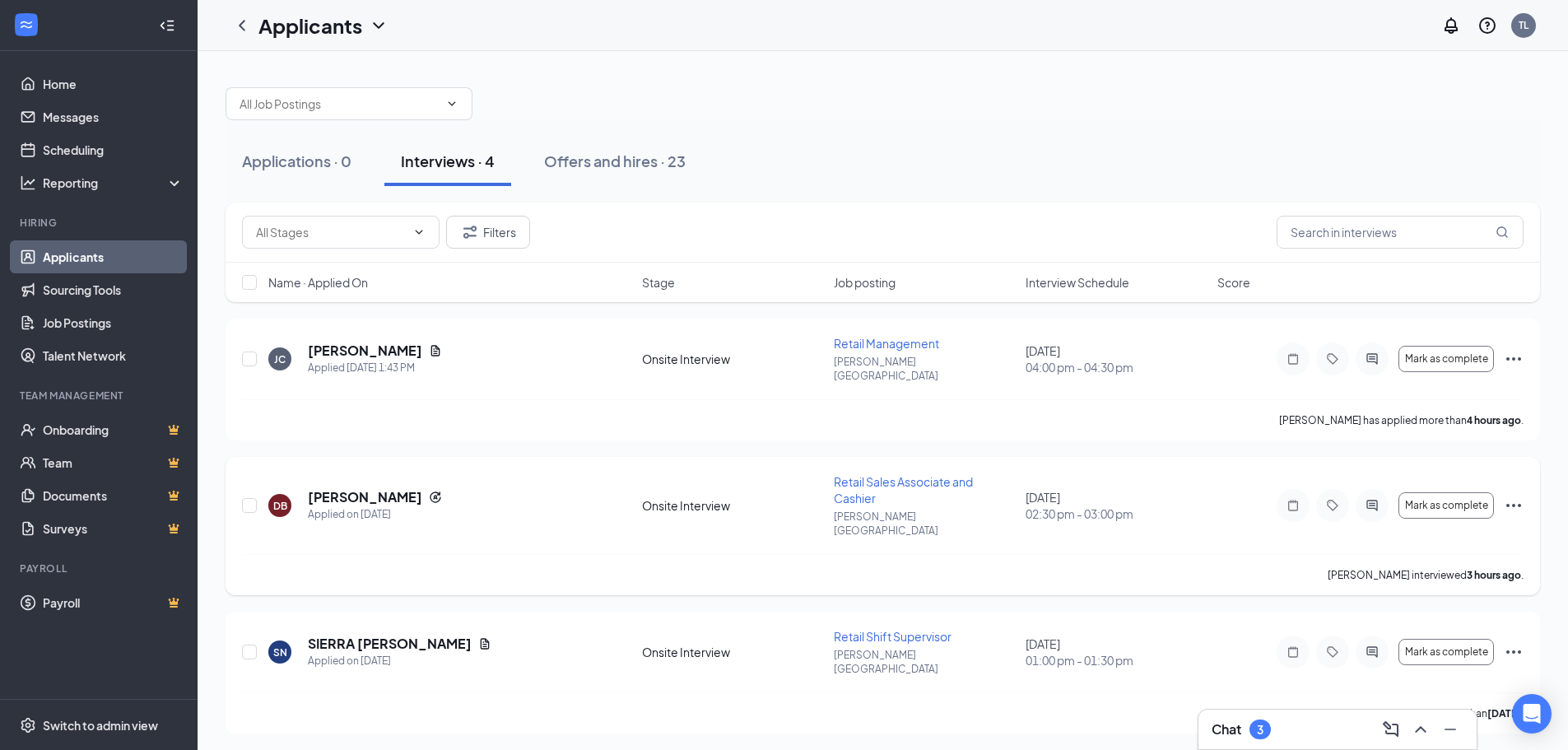
scroll to position [82, 0]
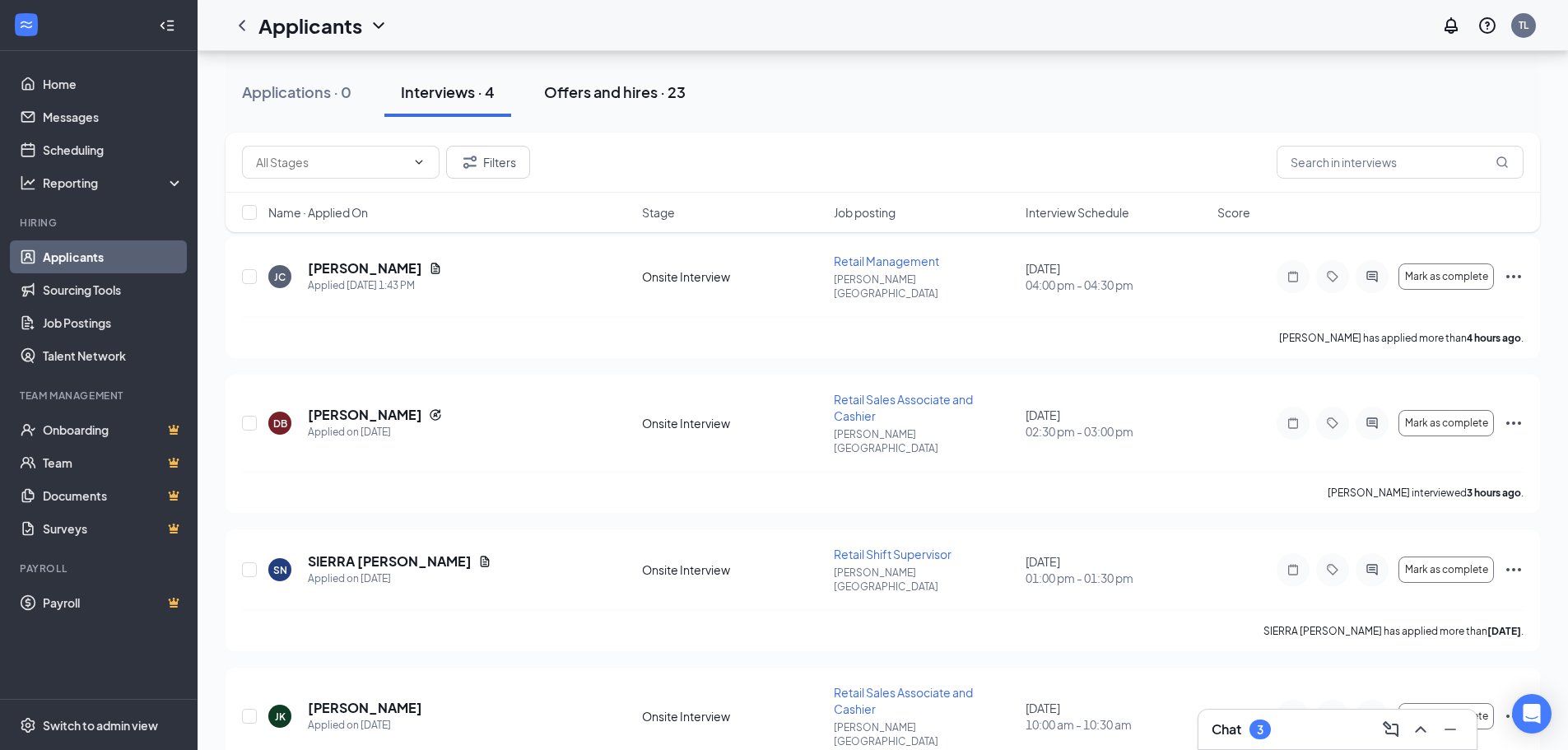
click at [650, 96] on div "Offers and hires · 23" at bounding box center [615, 92] width 142 height 21
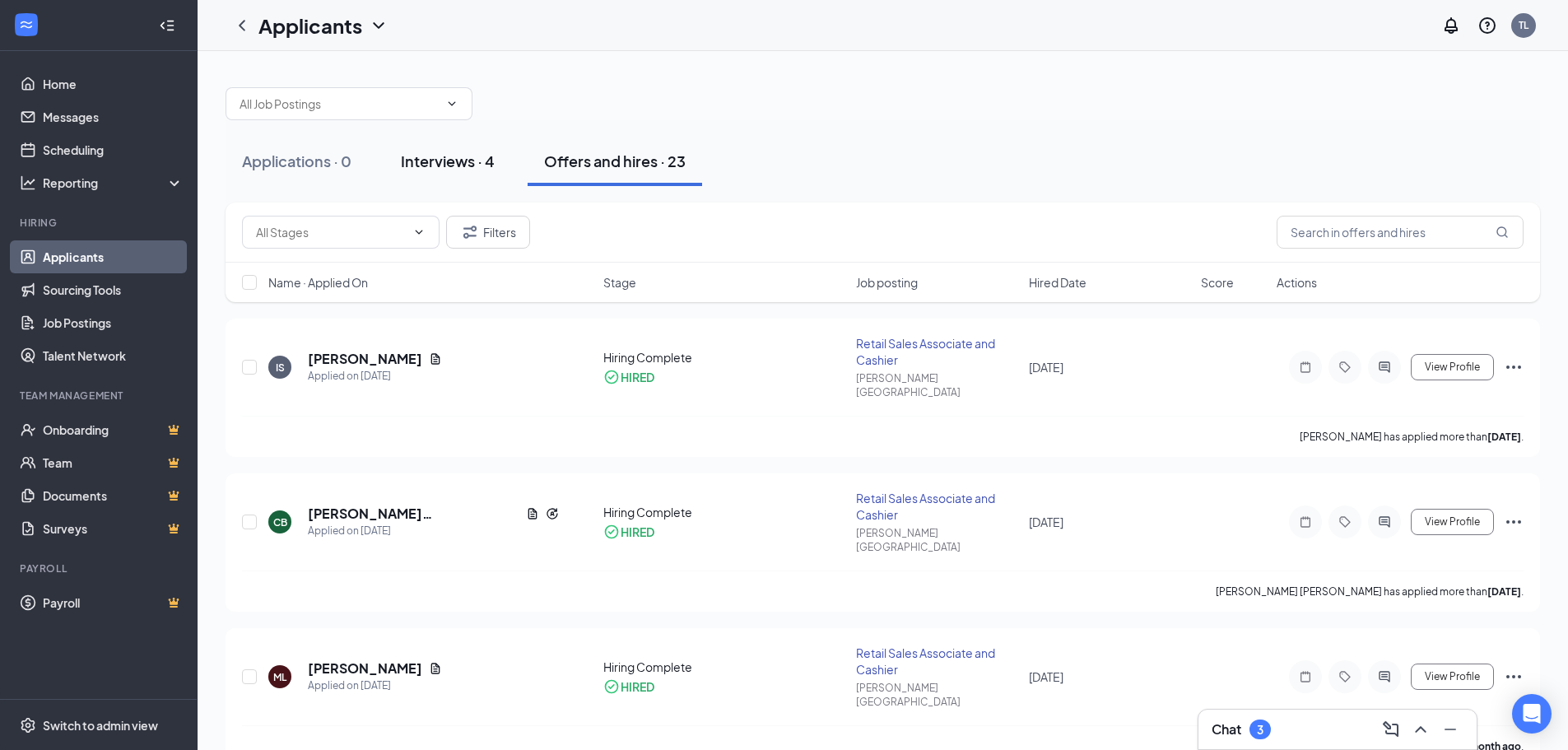
click at [458, 163] on div "Interviews · 4" at bounding box center [448, 161] width 94 height 21
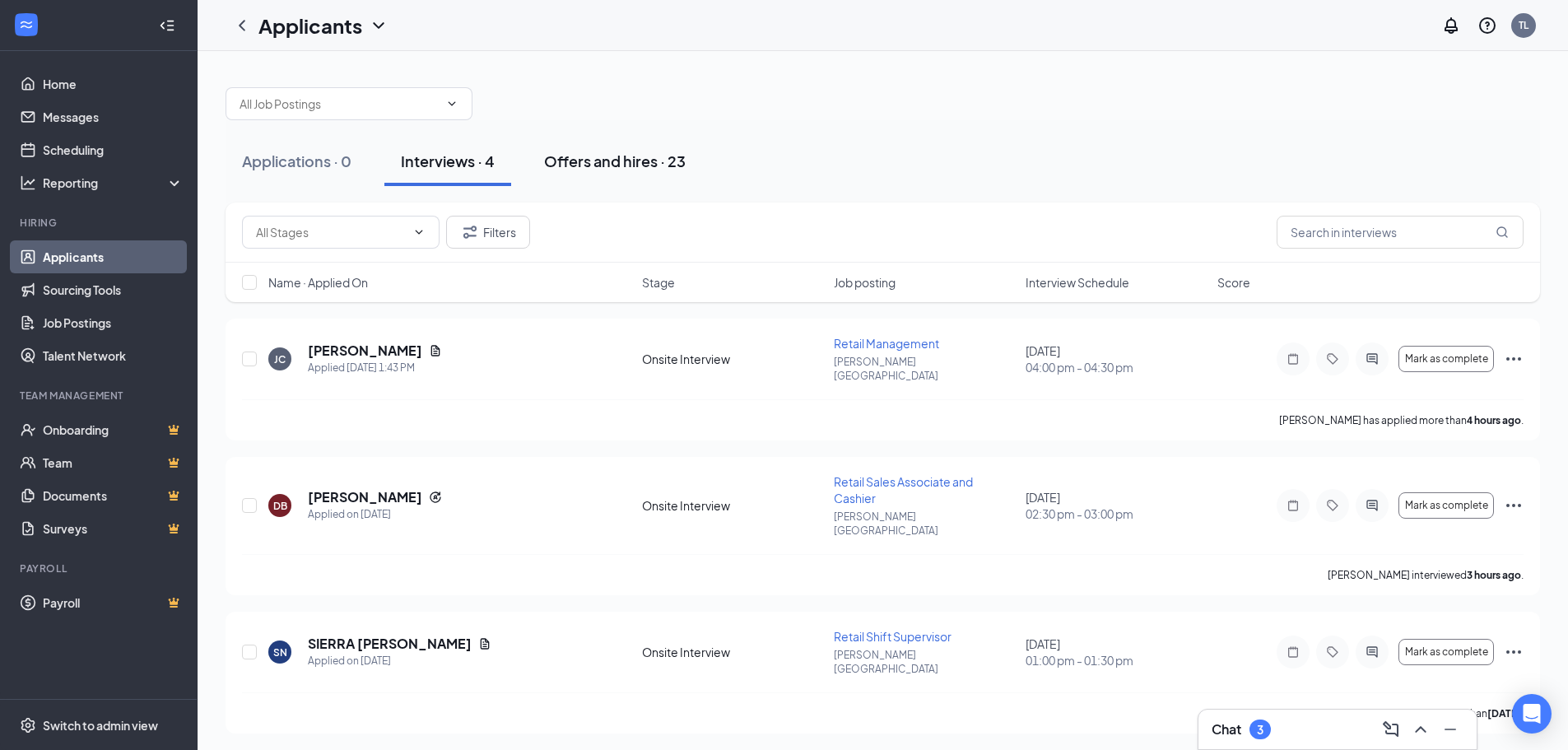
click at [581, 162] on div "Offers and hires · 23" at bounding box center [615, 161] width 142 height 21
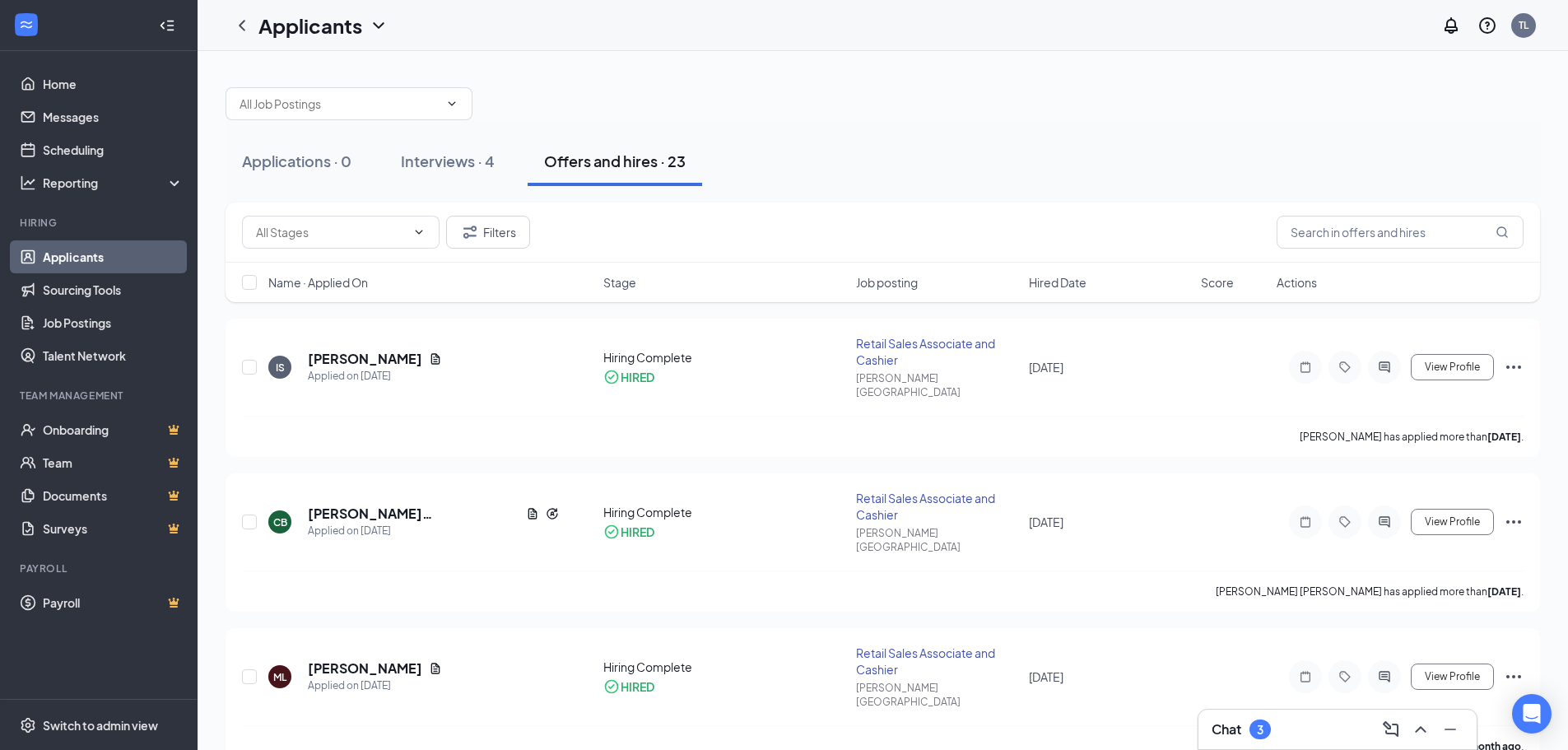
click at [139, 252] on link "Applicants" at bounding box center [113, 257] width 141 height 33
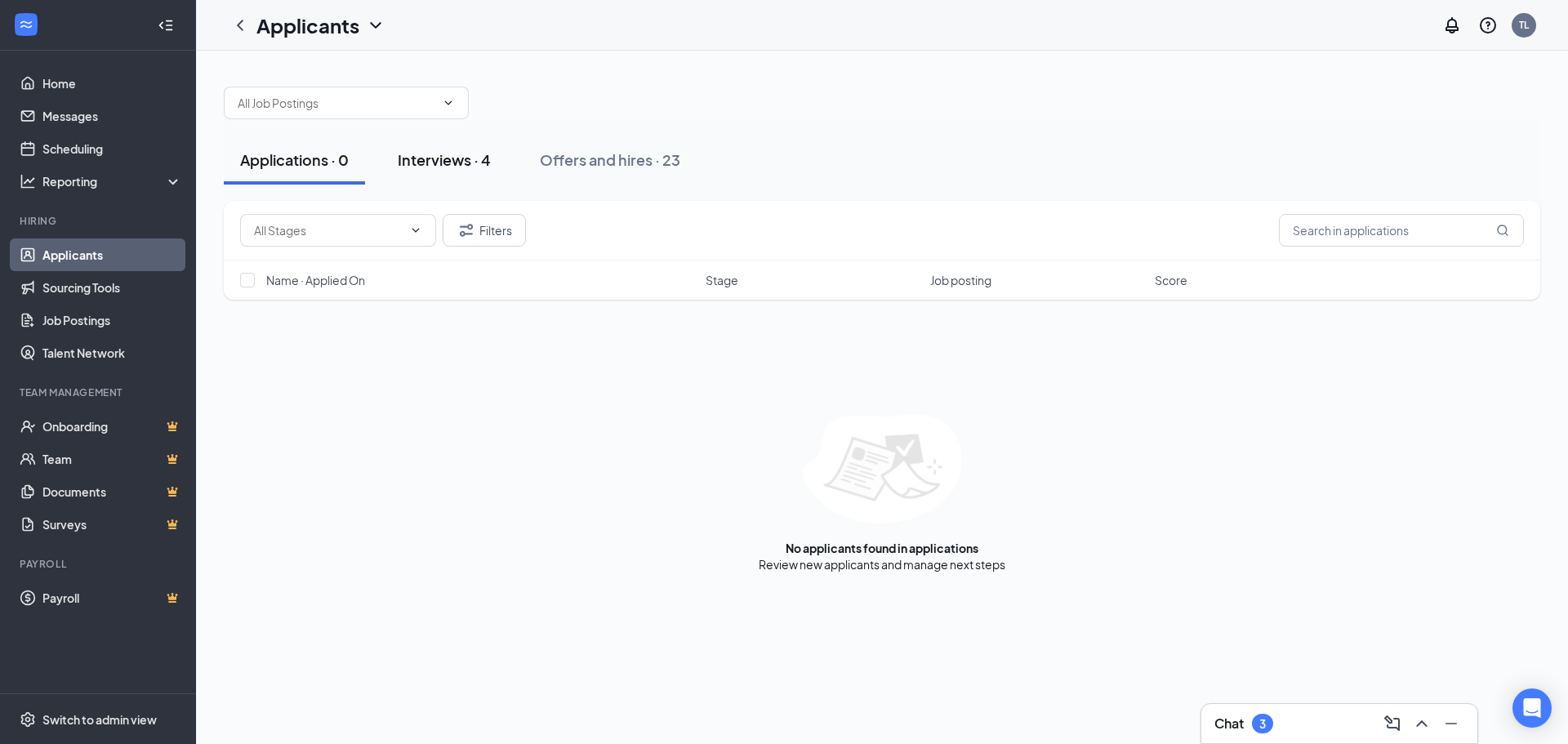
click at [459, 160] on div "Interviews · 4" at bounding box center [445, 159] width 93 height 21
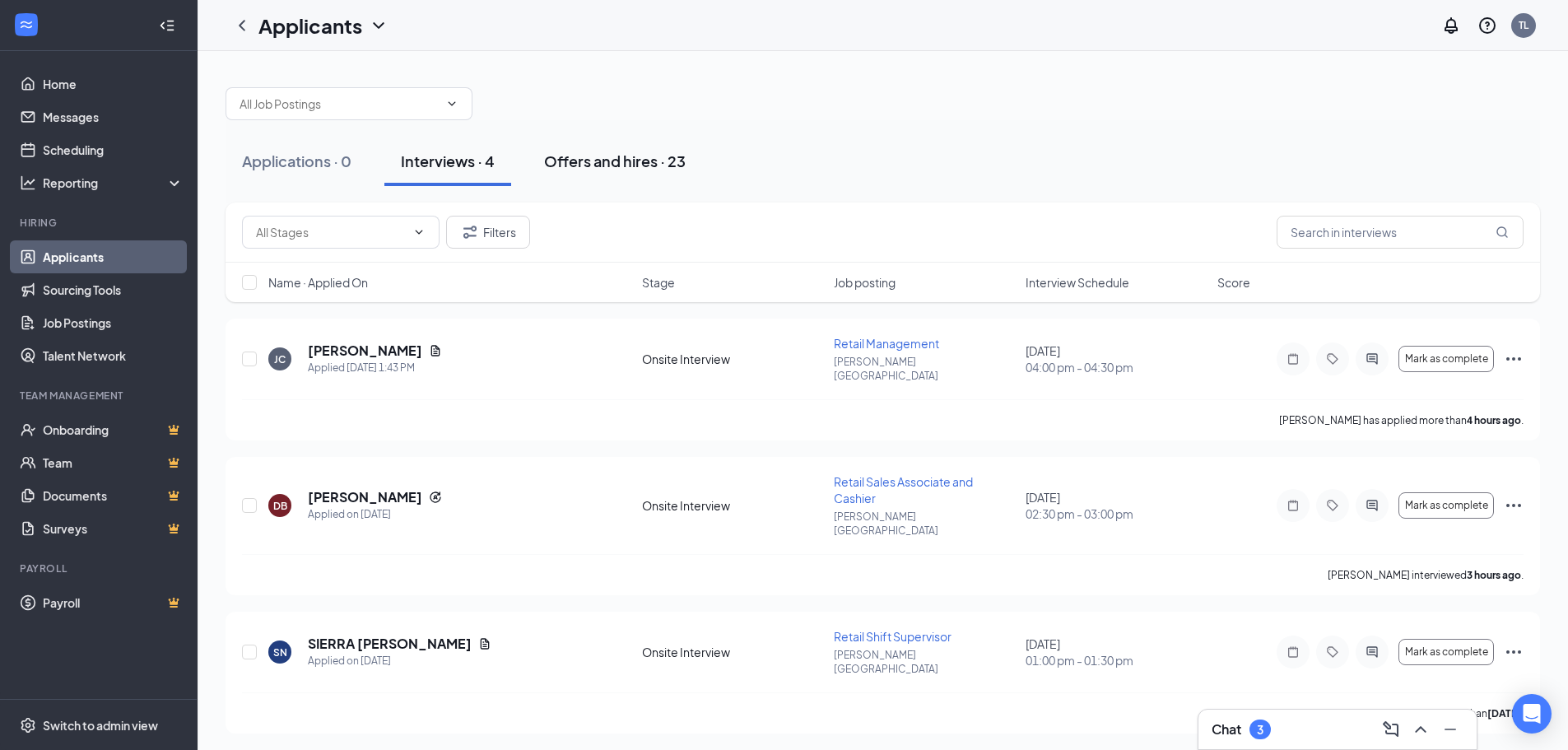
click at [653, 158] on div "Offers and hires · 23" at bounding box center [615, 161] width 142 height 21
